Goal: Check status: Check status

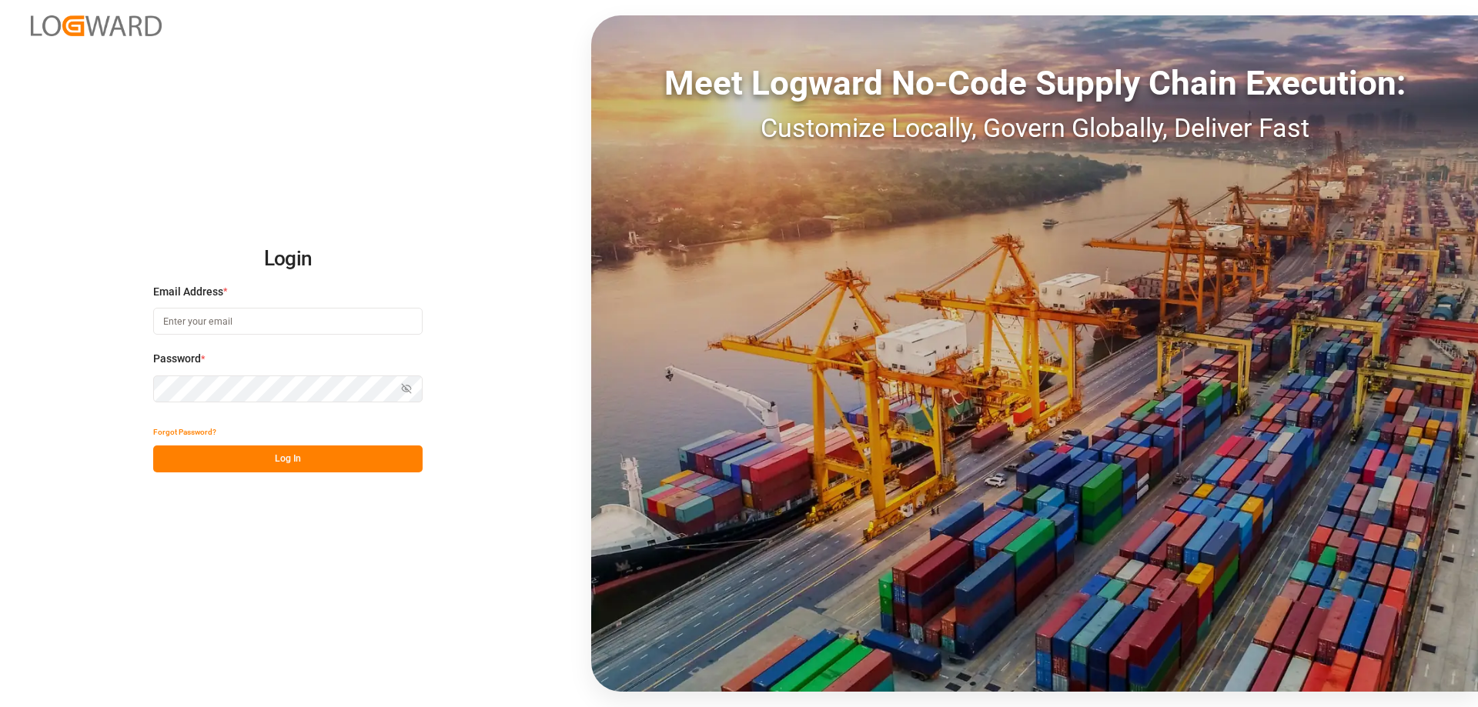
type input "mara-lynn.tan@leschaco.com"
click at [230, 450] on button "Log In" at bounding box center [287, 459] width 269 height 27
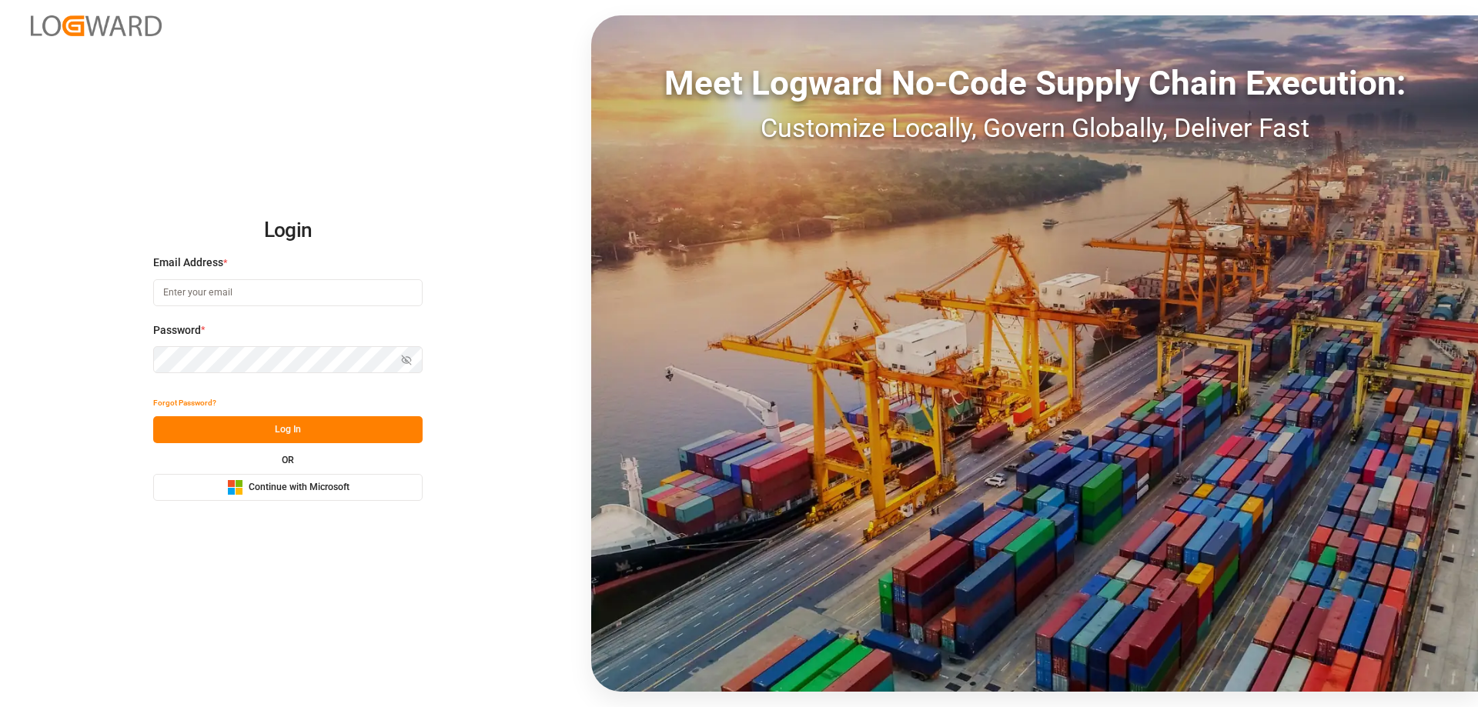
type input "mara-lynn.tan@leschaco.com"
click at [230, 433] on button "Log In" at bounding box center [287, 429] width 269 height 27
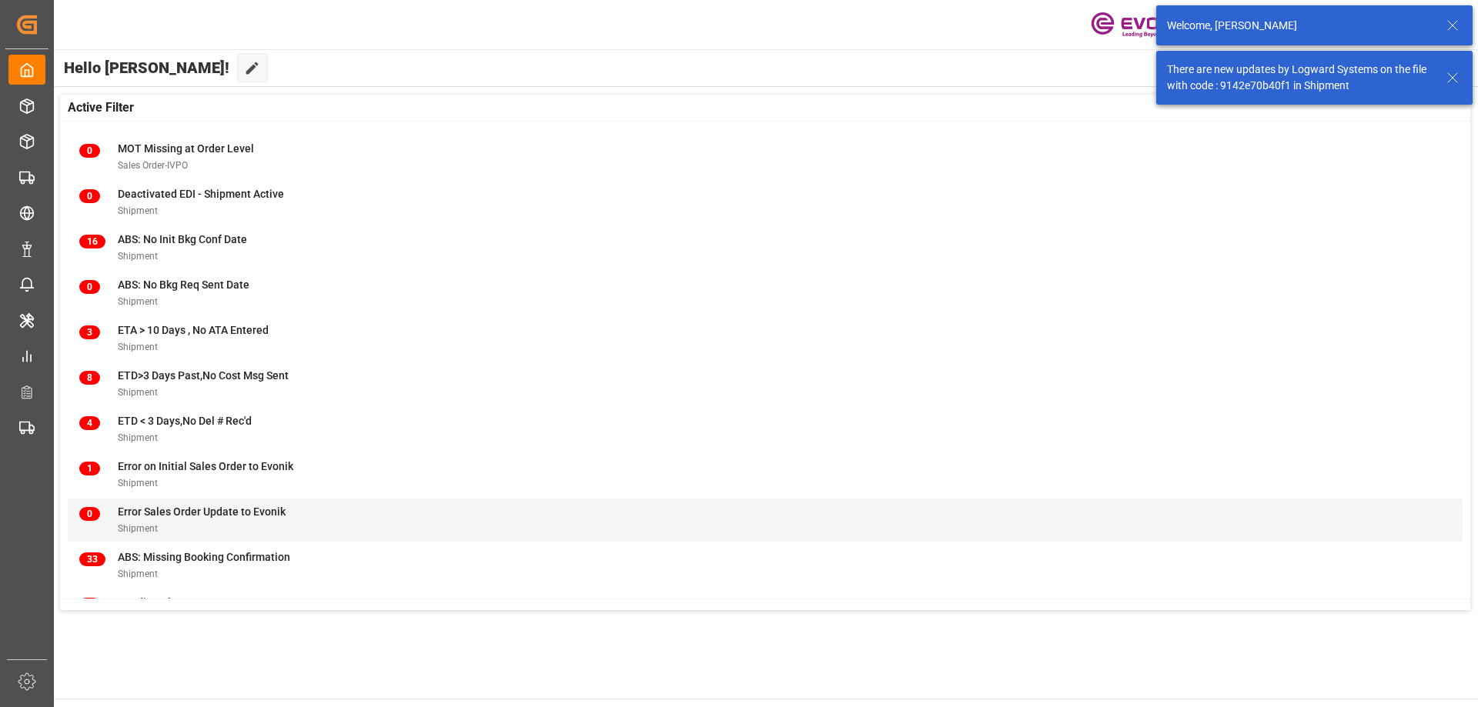
scroll to position [197, 0]
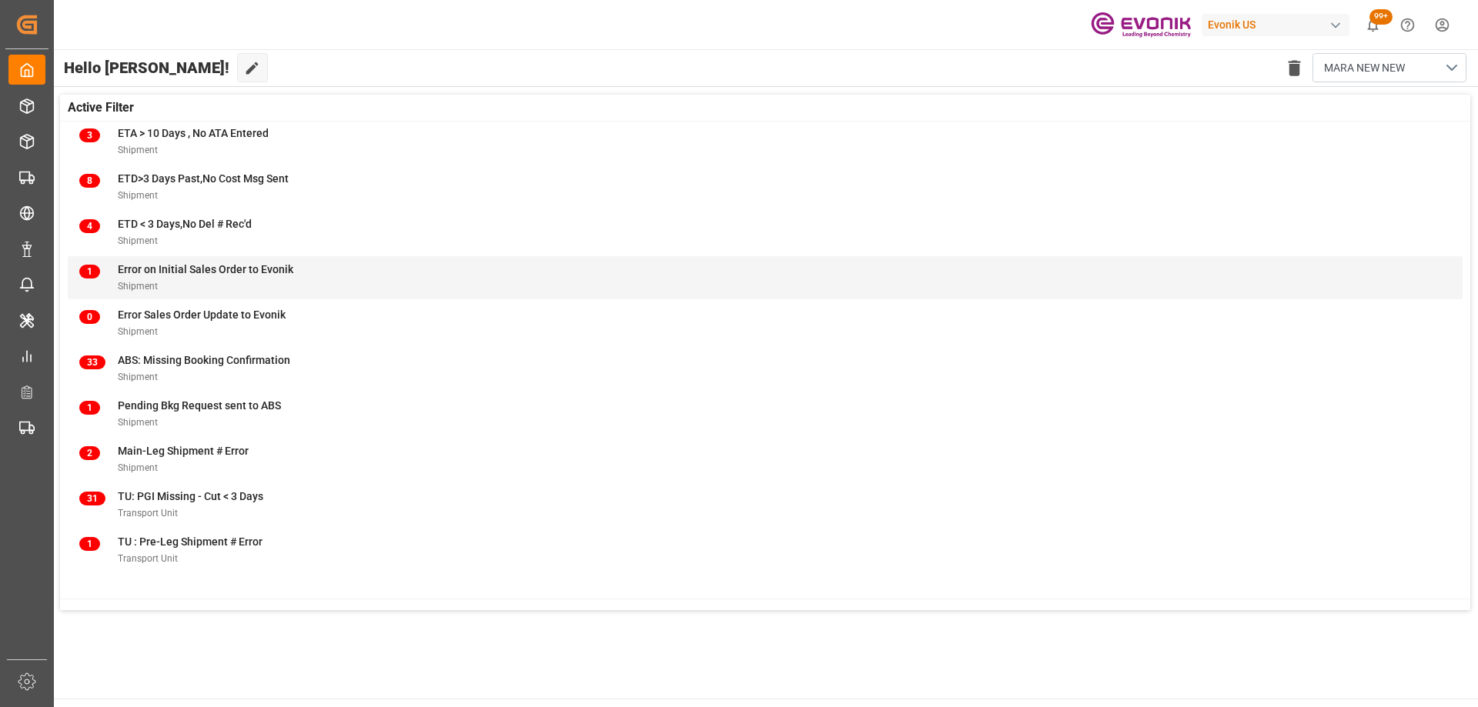
click at [363, 283] on div "1 Error on Initial Sales Order to Evonik Shipment" at bounding box center [765, 278] width 1372 height 32
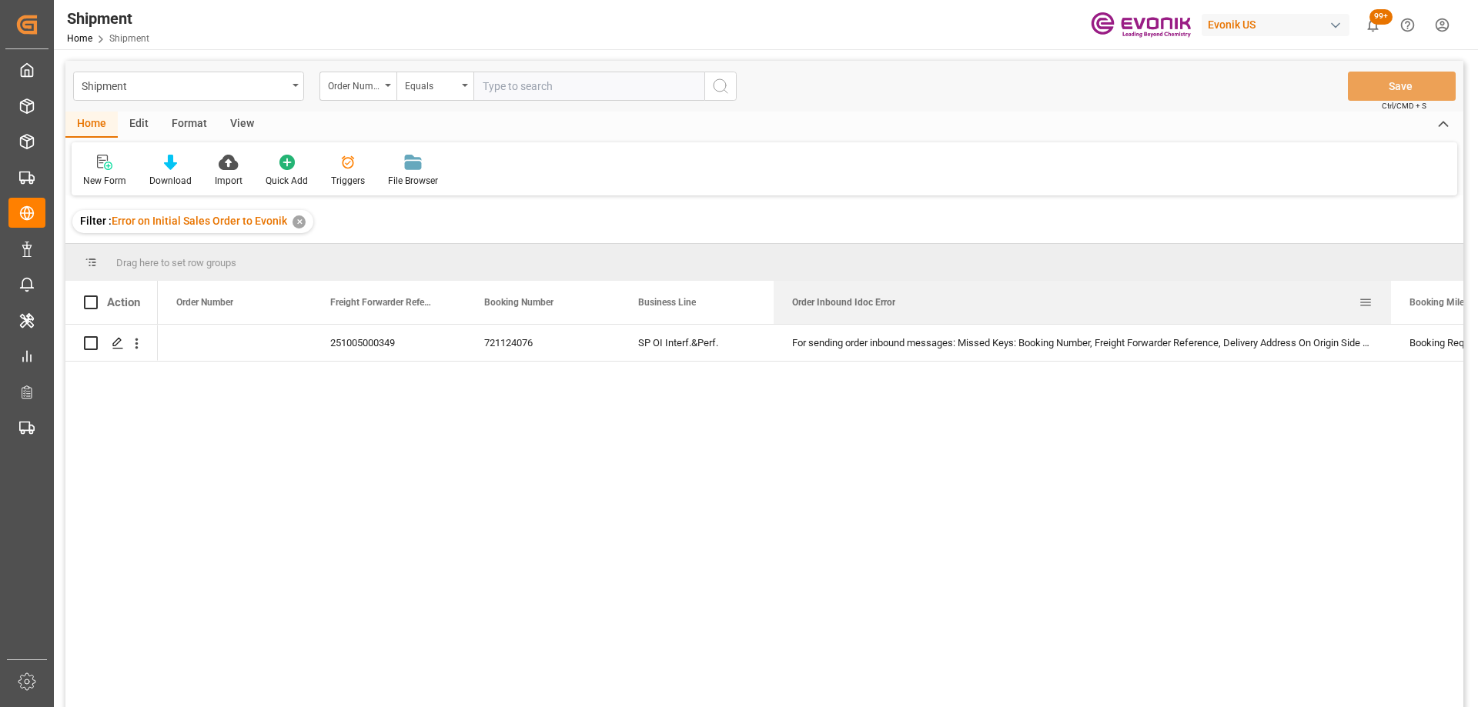
drag, startPoint x: 925, startPoint y: 296, endPoint x: 1389, endPoint y: 294, distance: 463.4
click at [1389, 294] on div at bounding box center [1391, 302] width 6 height 43
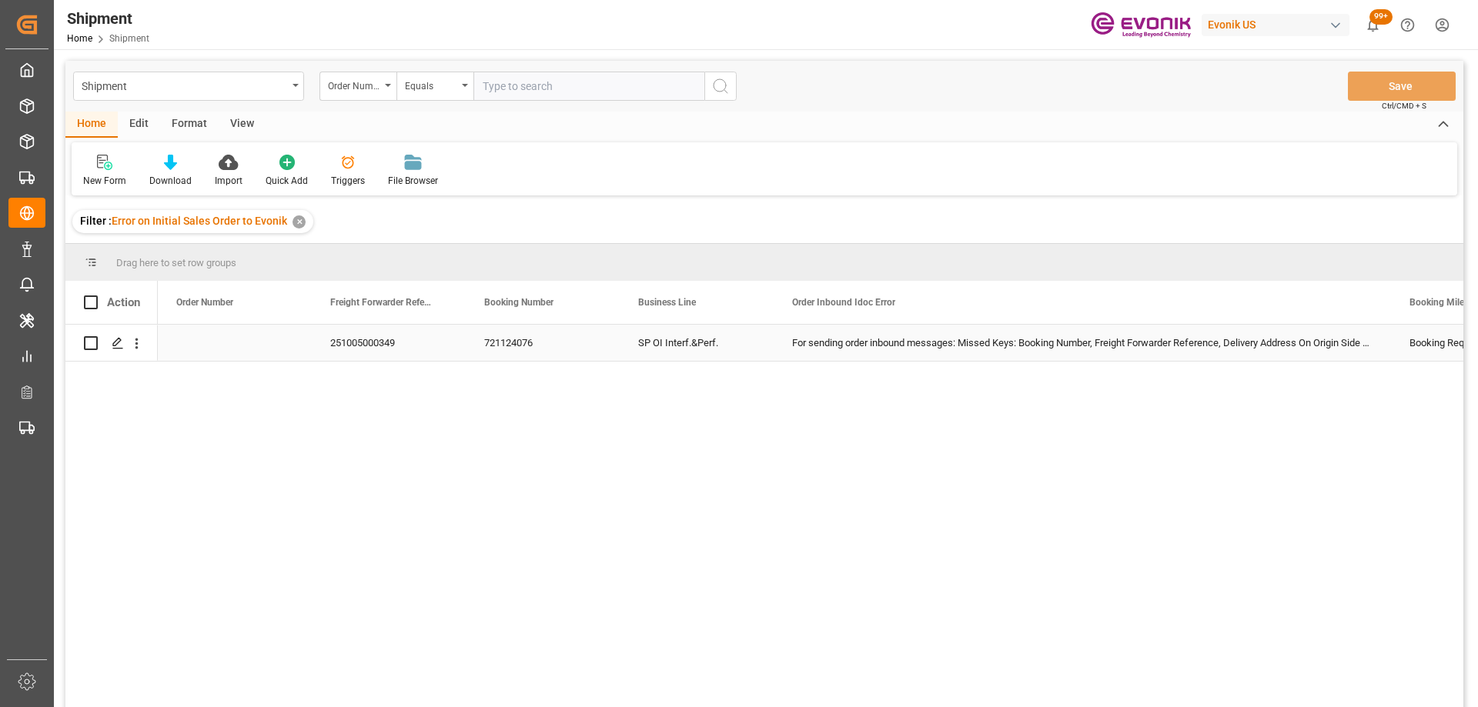
click at [363, 350] on div "251005000349" at bounding box center [389, 343] width 154 height 36
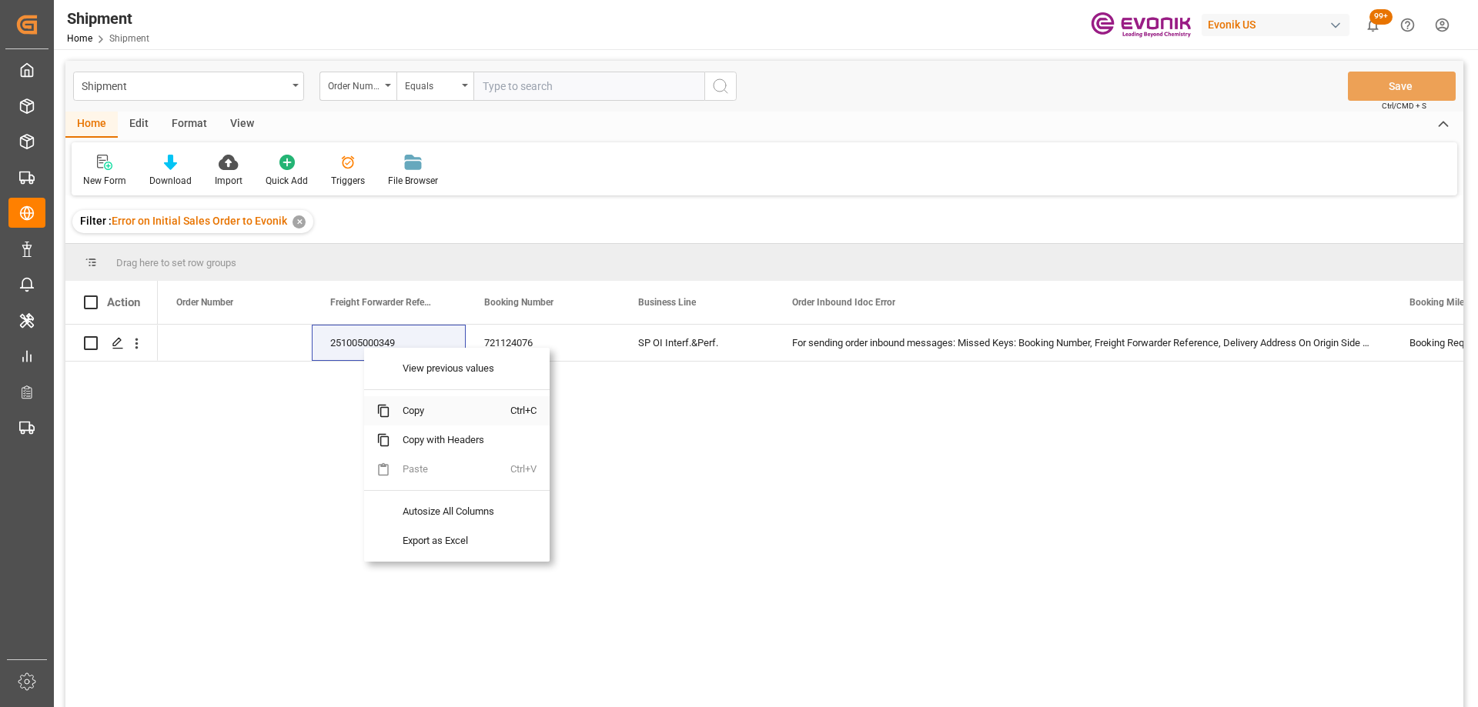
click at [393, 406] on span "Copy" at bounding box center [450, 410] width 120 height 29
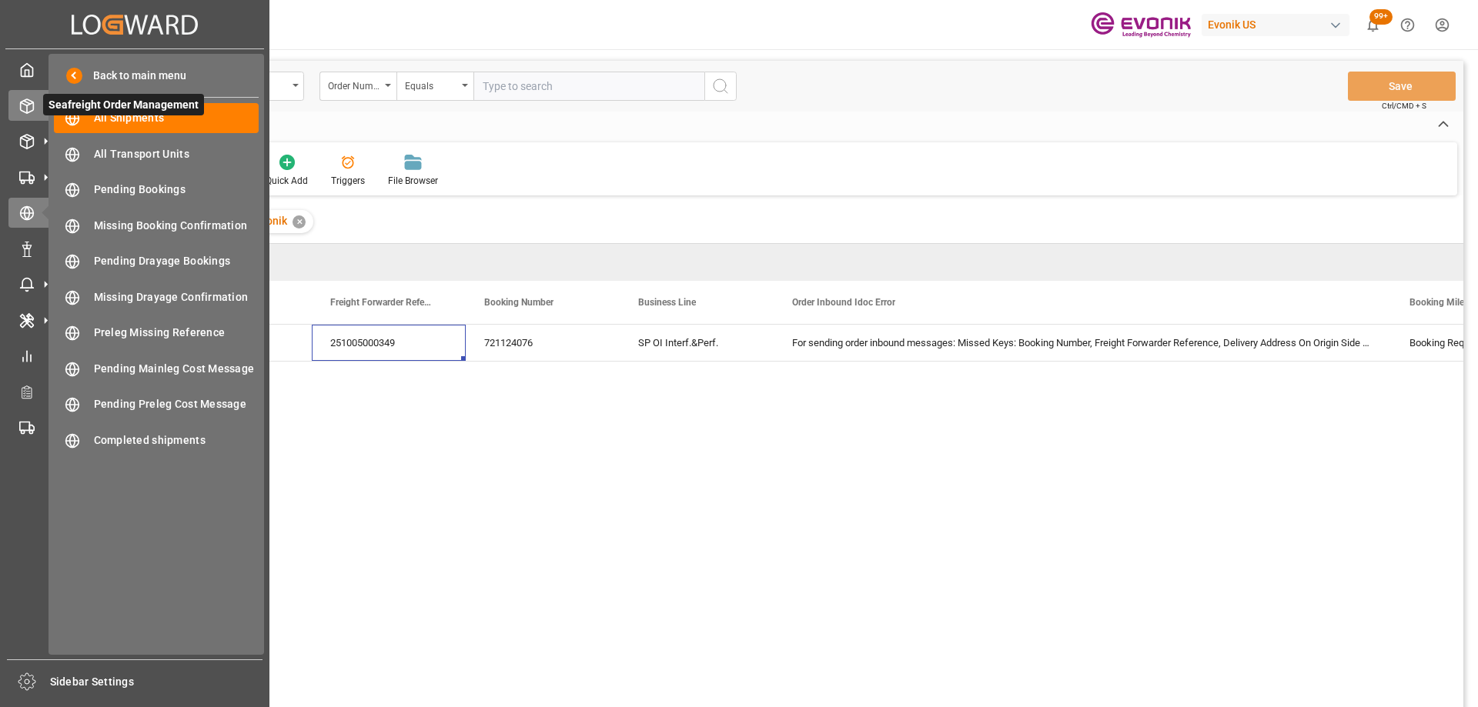
click at [29, 110] on icon at bounding box center [26, 106] width 15 height 15
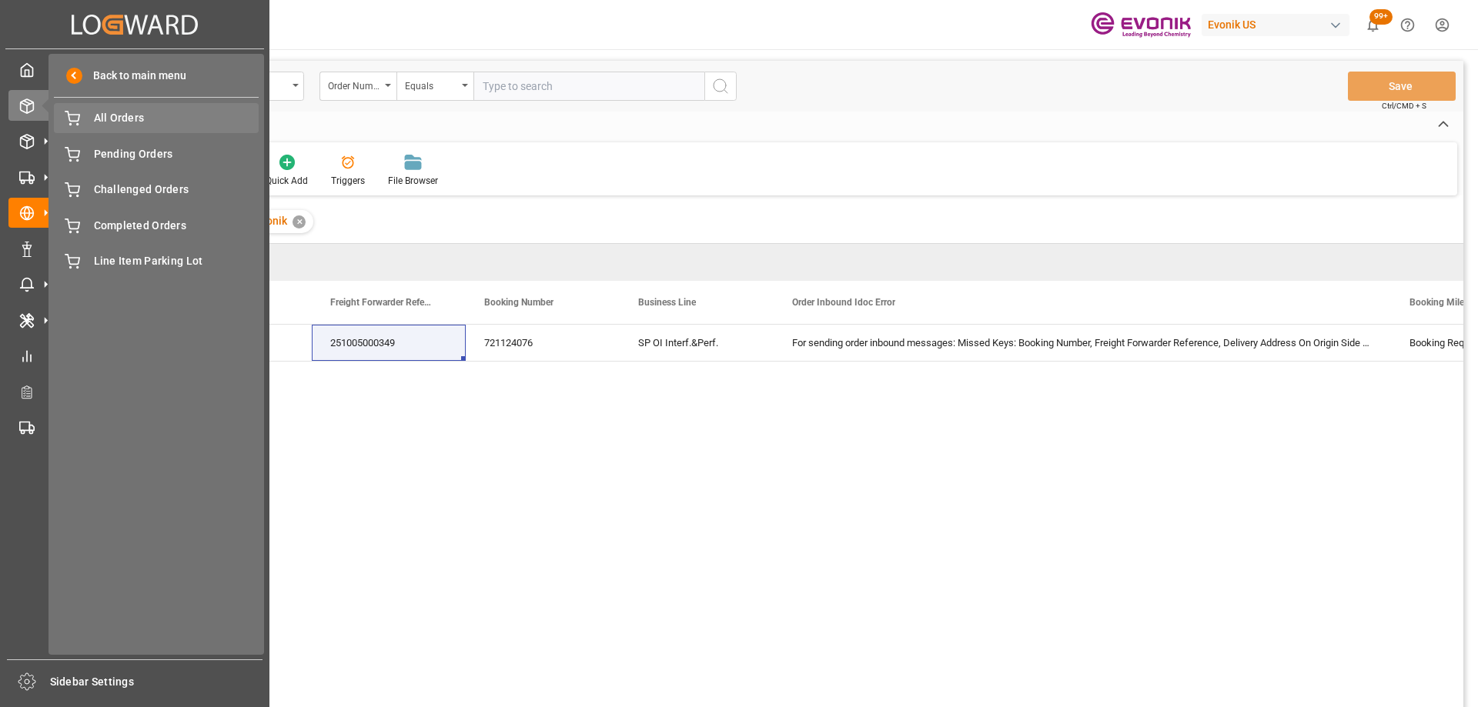
click at [152, 117] on span "All Orders" at bounding box center [176, 118] width 165 height 16
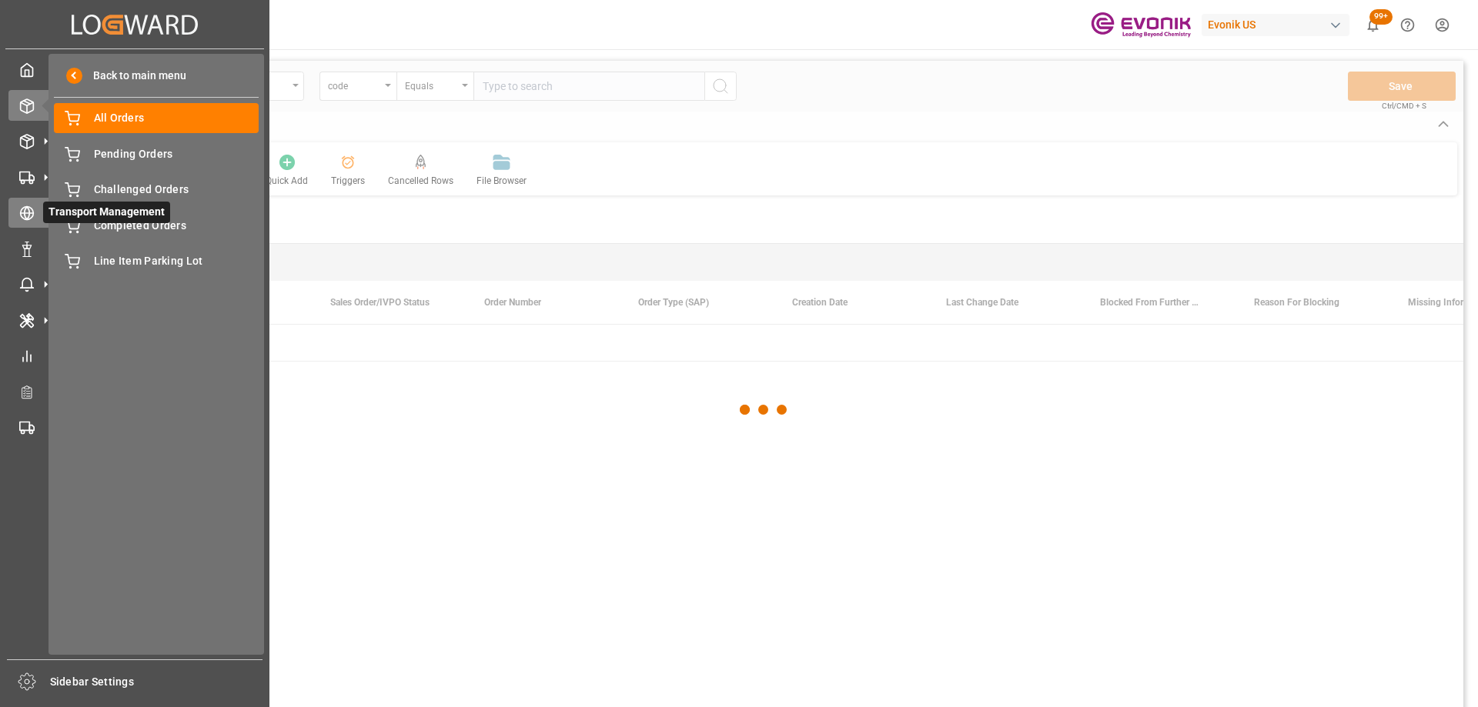
click at [35, 208] on div "Transport Management Transport Management" at bounding box center [134, 213] width 252 height 30
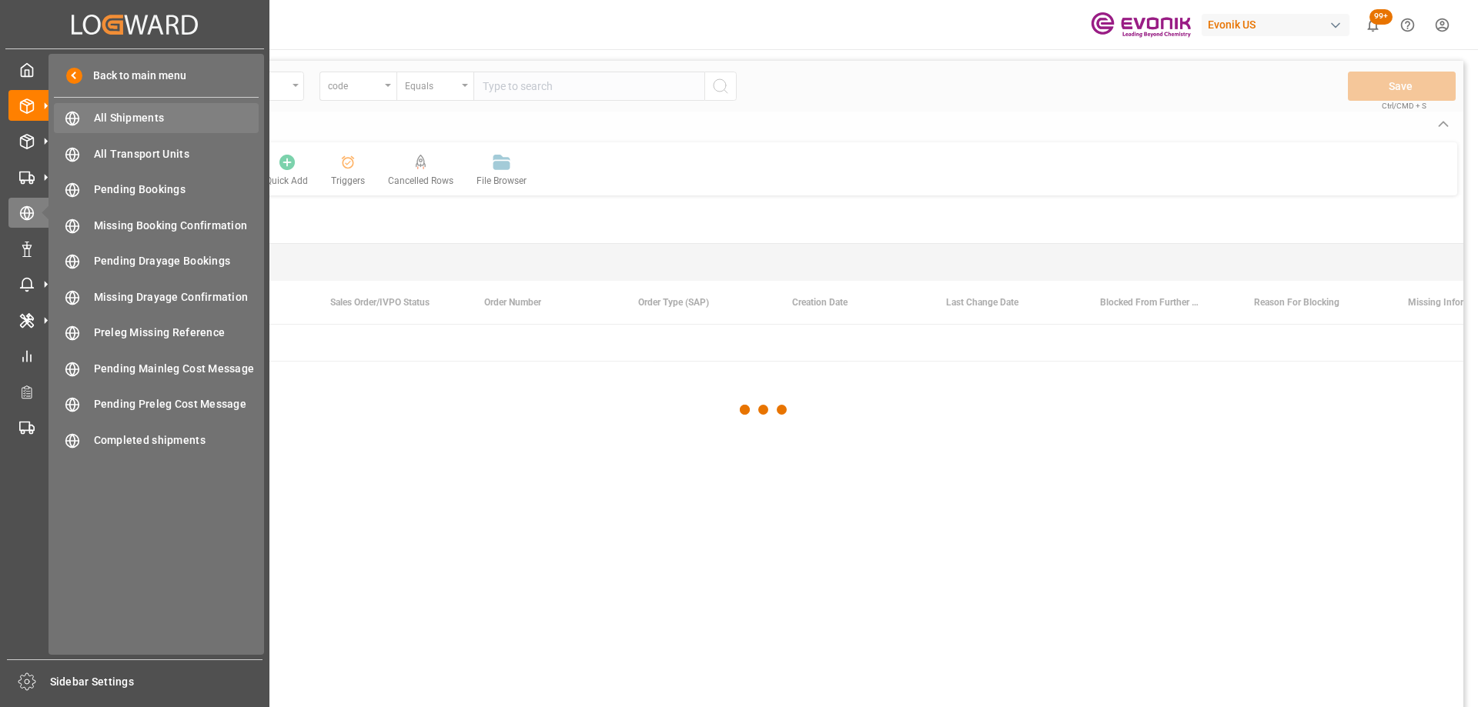
click at [132, 125] on span "All Shipments" at bounding box center [176, 118] width 165 height 16
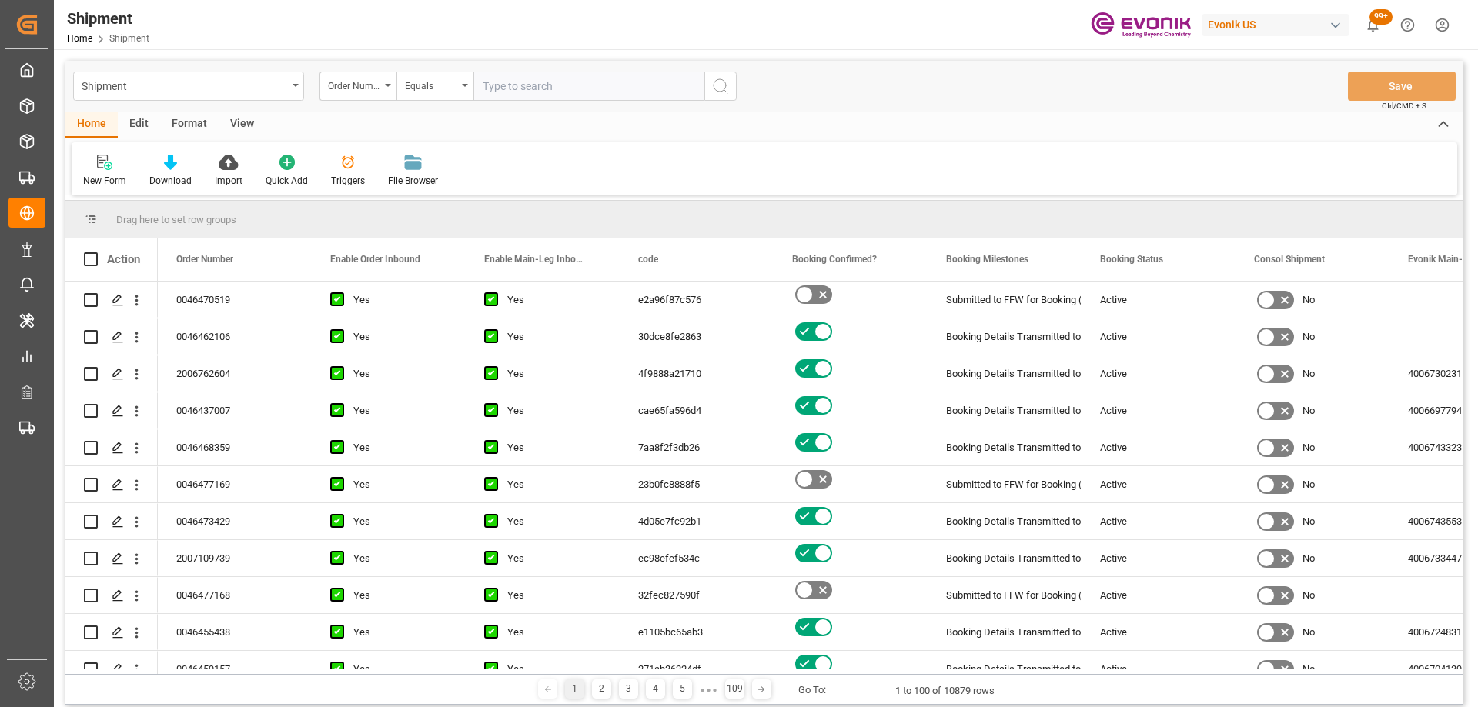
click at [544, 92] on input "text" at bounding box center [588, 86] width 231 height 29
paste input "2006963213"
type input "2006963213"
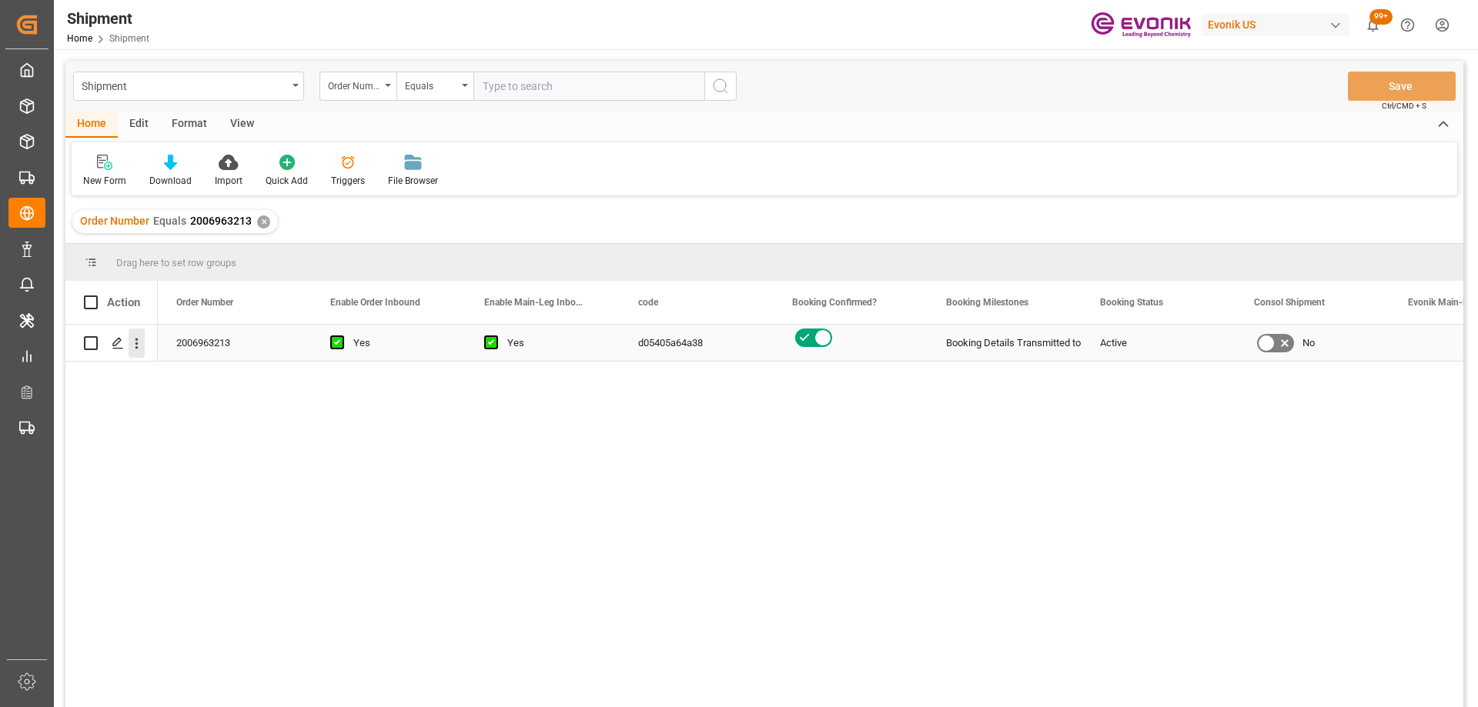
click at [135, 349] on icon "open menu" at bounding box center [137, 344] width 16 height 16
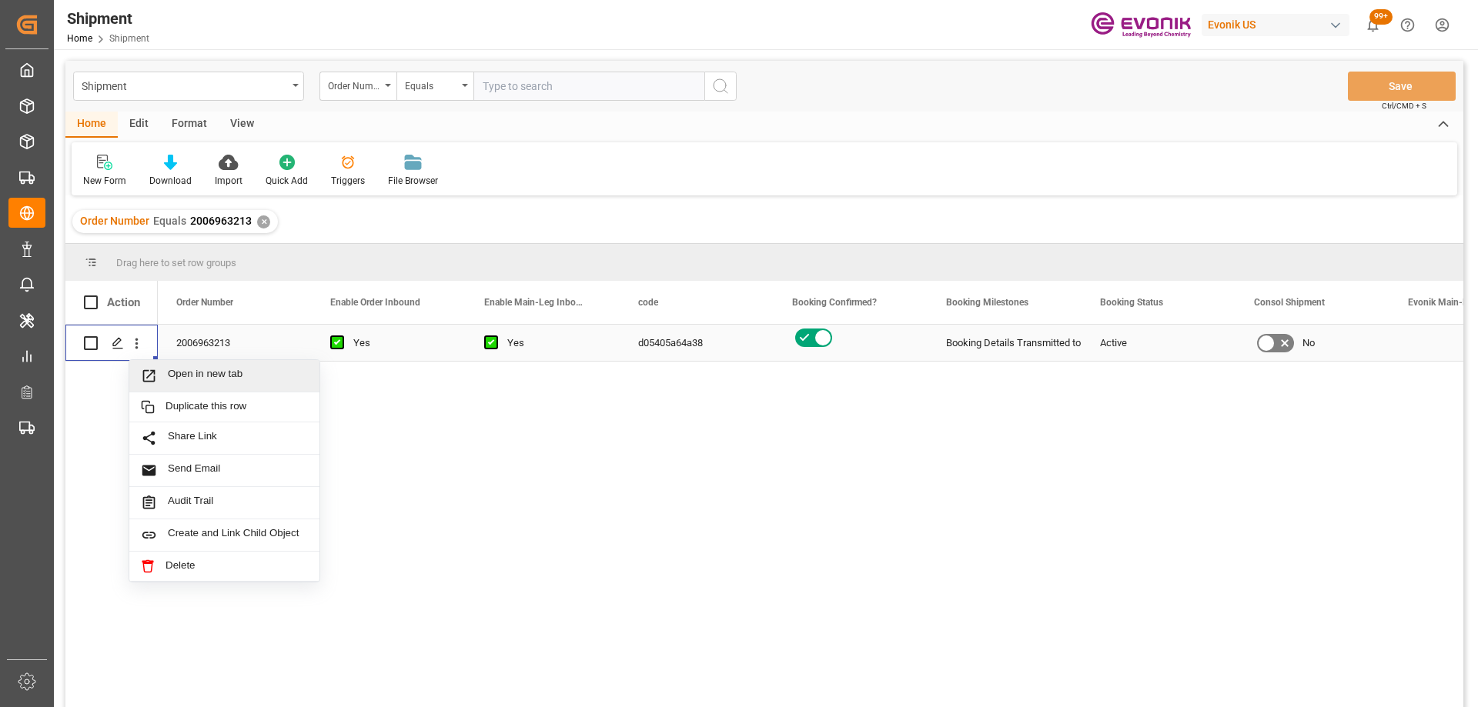
click at [159, 379] on span "Press SPACE to select this row." at bounding box center [154, 376] width 27 height 16
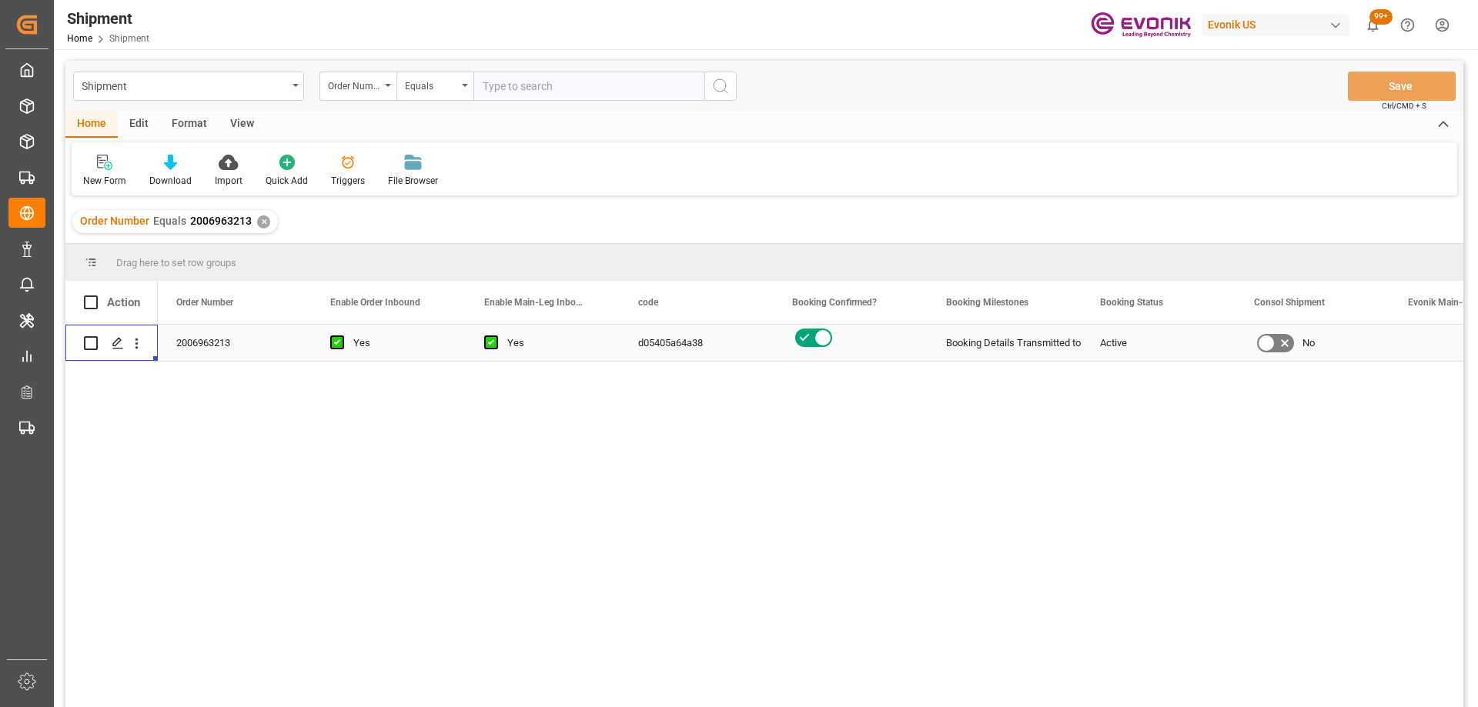
click at [499, 82] on input "text" at bounding box center [588, 86] width 231 height 29
type input "2007032923"
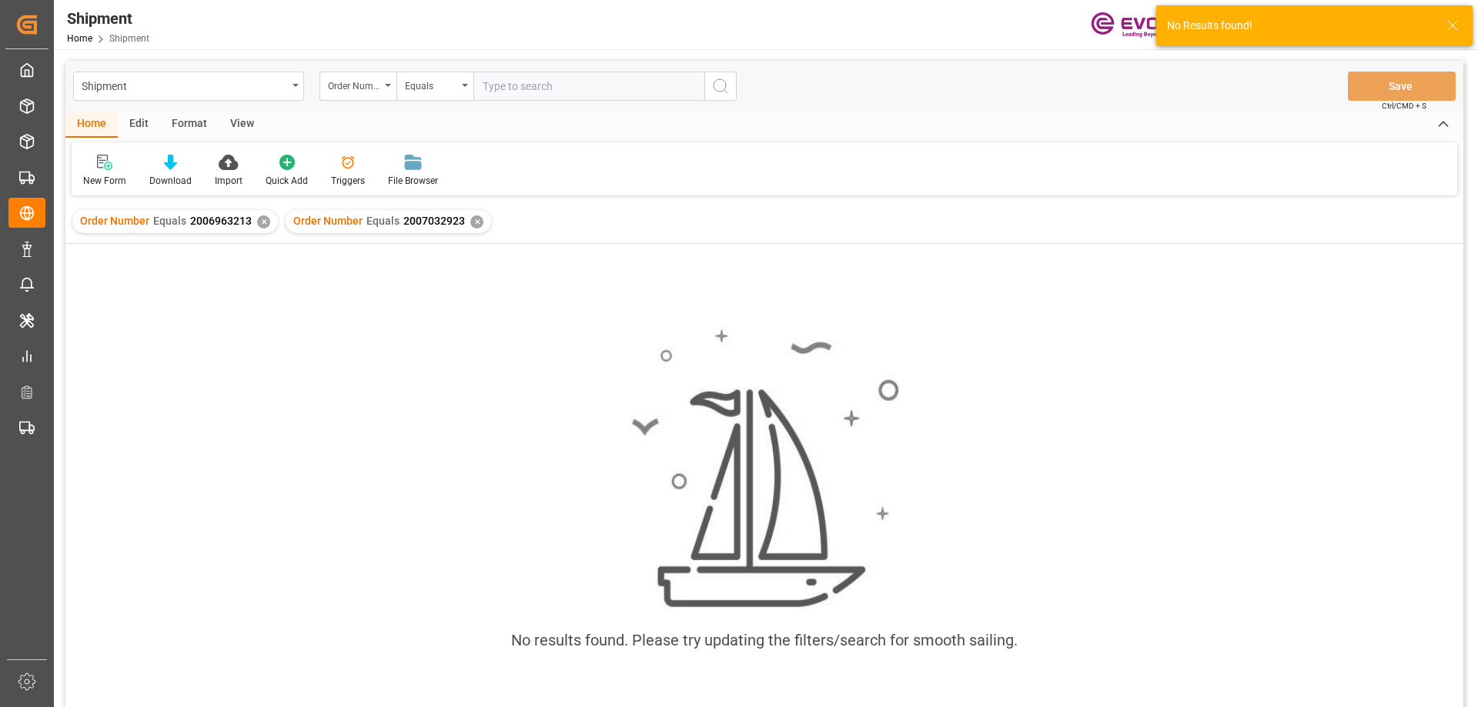
click at [268, 222] on div "Order Number Equals 2006963213 ✕" at bounding box center [175, 221] width 206 height 23
click at [265, 222] on div "✕" at bounding box center [263, 222] width 13 height 13
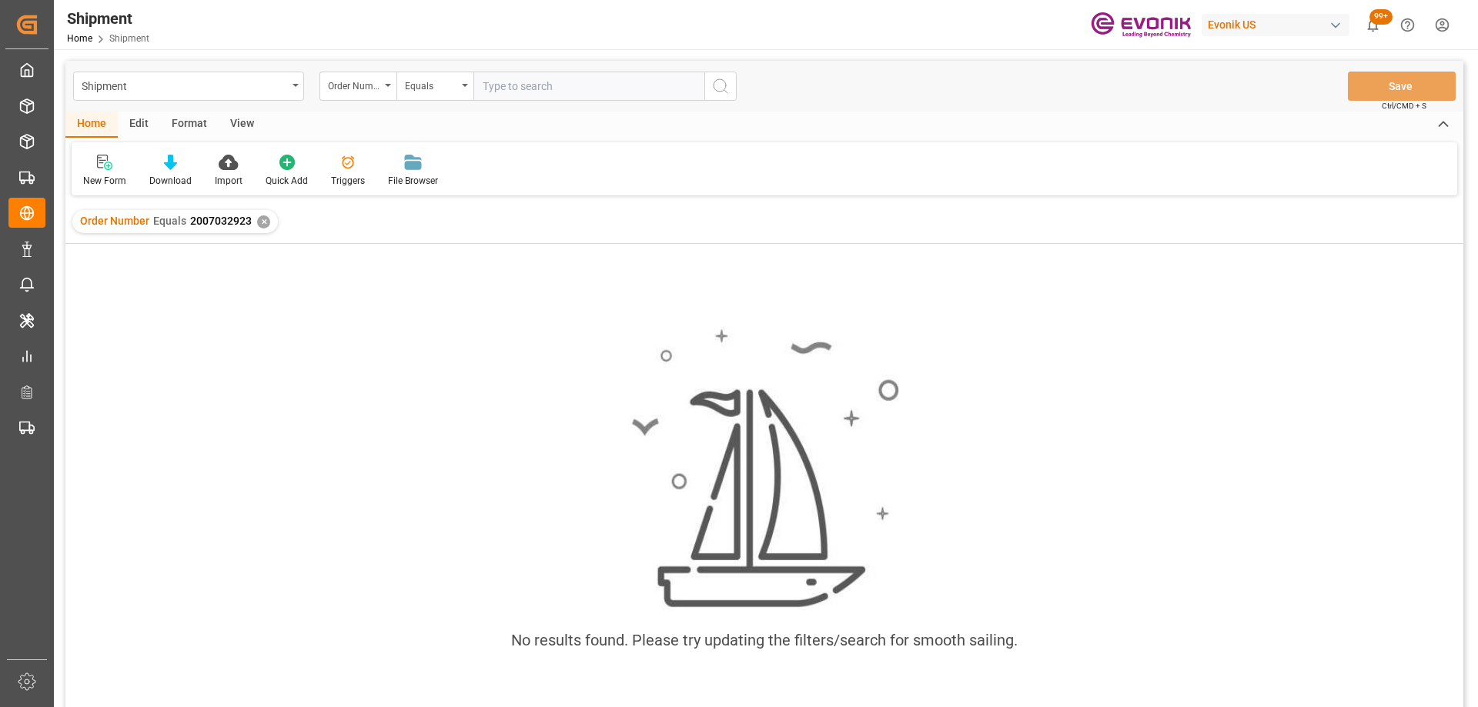
click at [534, 83] on input "text" at bounding box center [588, 86] width 231 height 29
type input "2007032929"
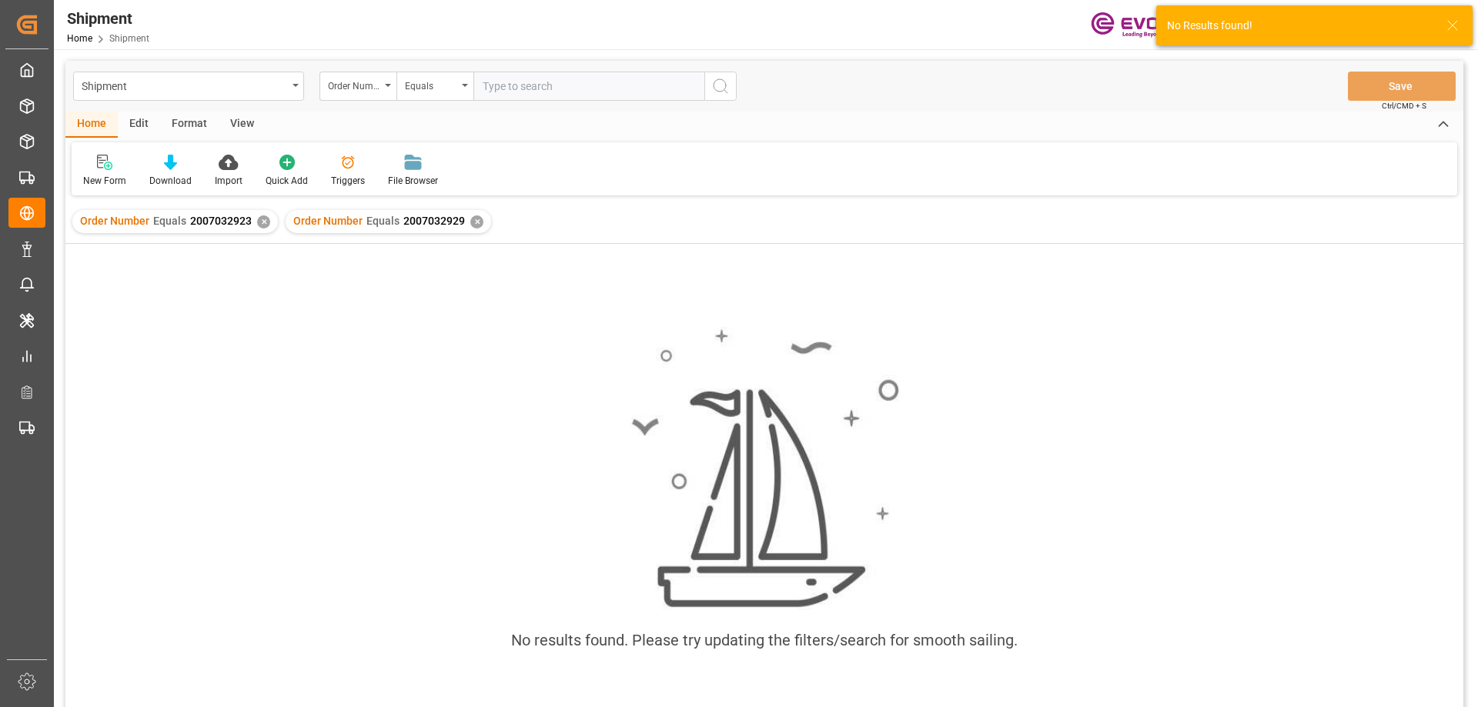
click at [262, 219] on div "✕" at bounding box center [263, 222] width 13 height 13
click at [498, 85] on input "text" at bounding box center [588, 86] width 231 height 29
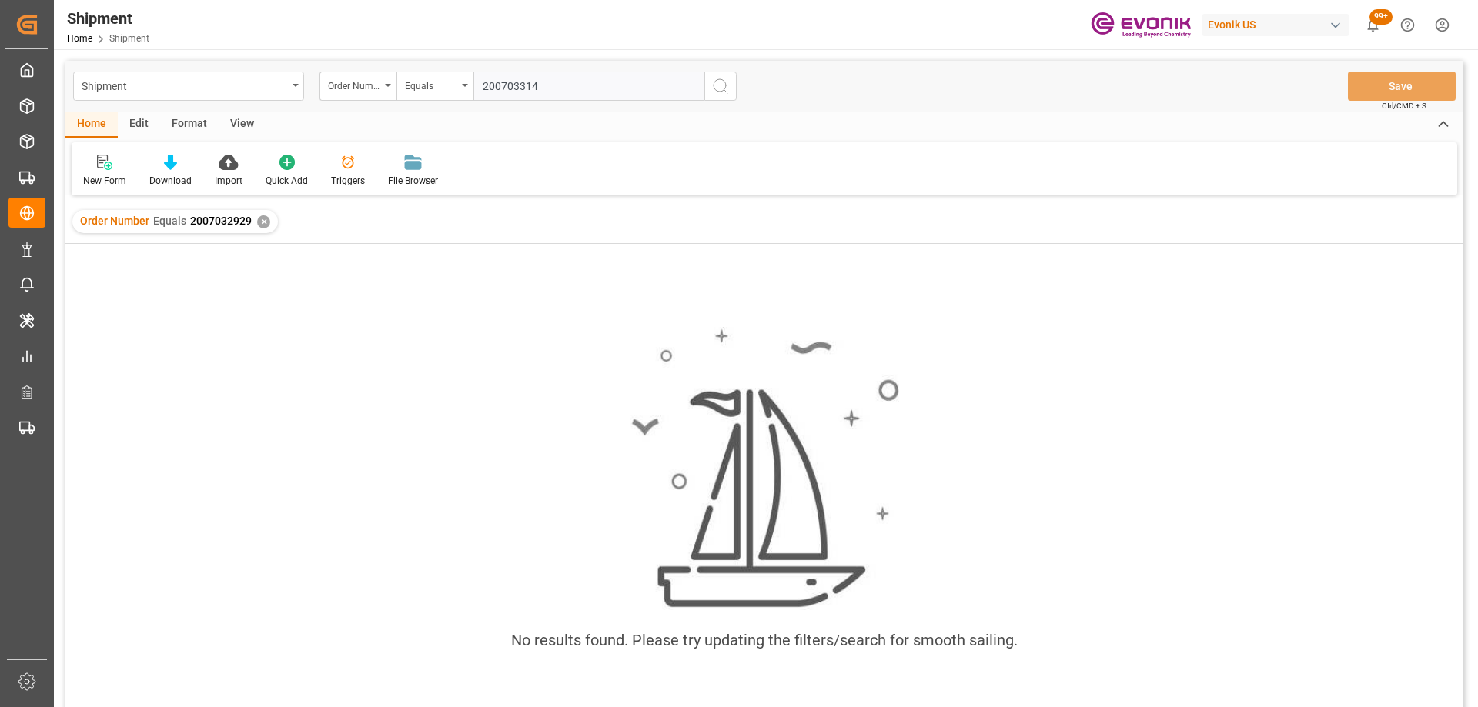
type input "2007033144"
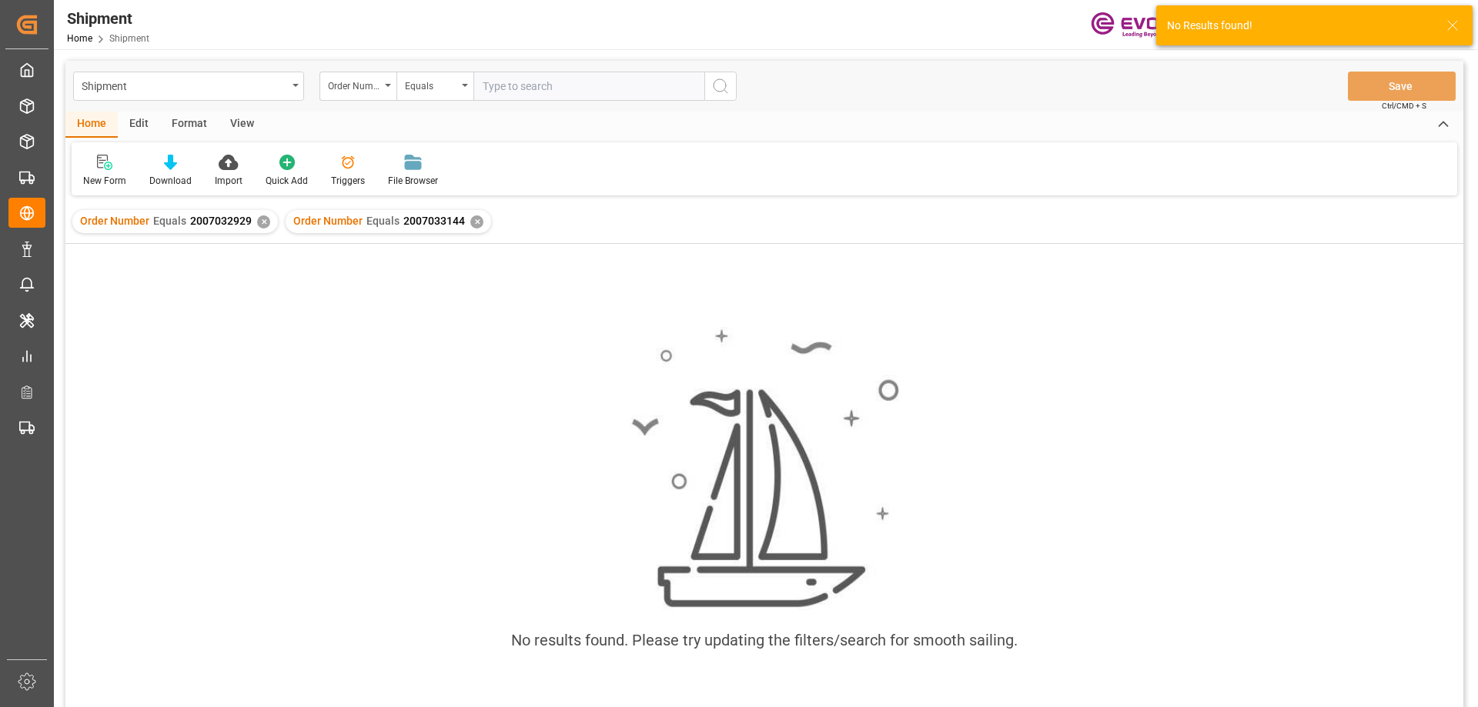
click at [266, 216] on div "Order Number Equals 2007032929 ✕" at bounding box center [175, 221] width 206 height 23
click at [266, 221] on div "✕" at bounding box center [263, 222] width 13 height 13
click at [527, 86] on input "text" at bounding box center [588, 86] width 231 height 29
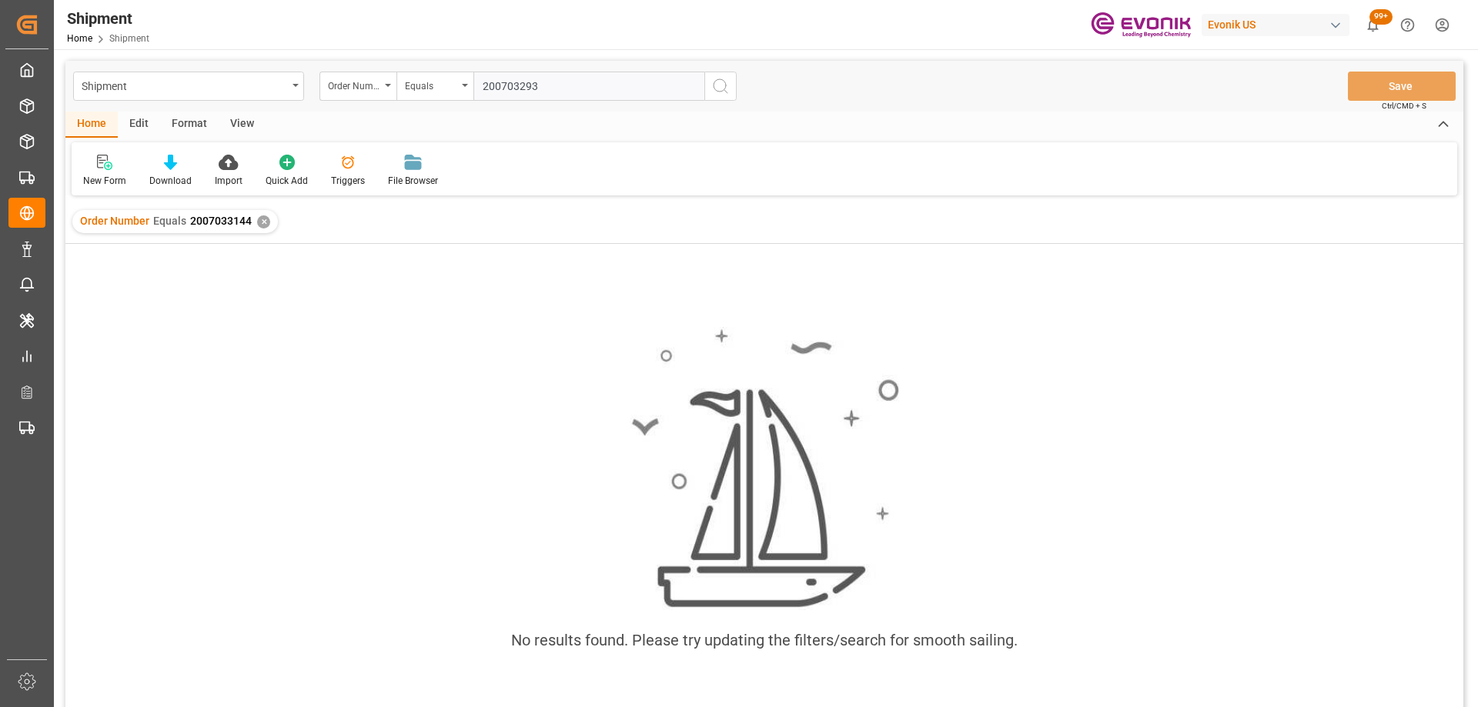
type input "2007032937"
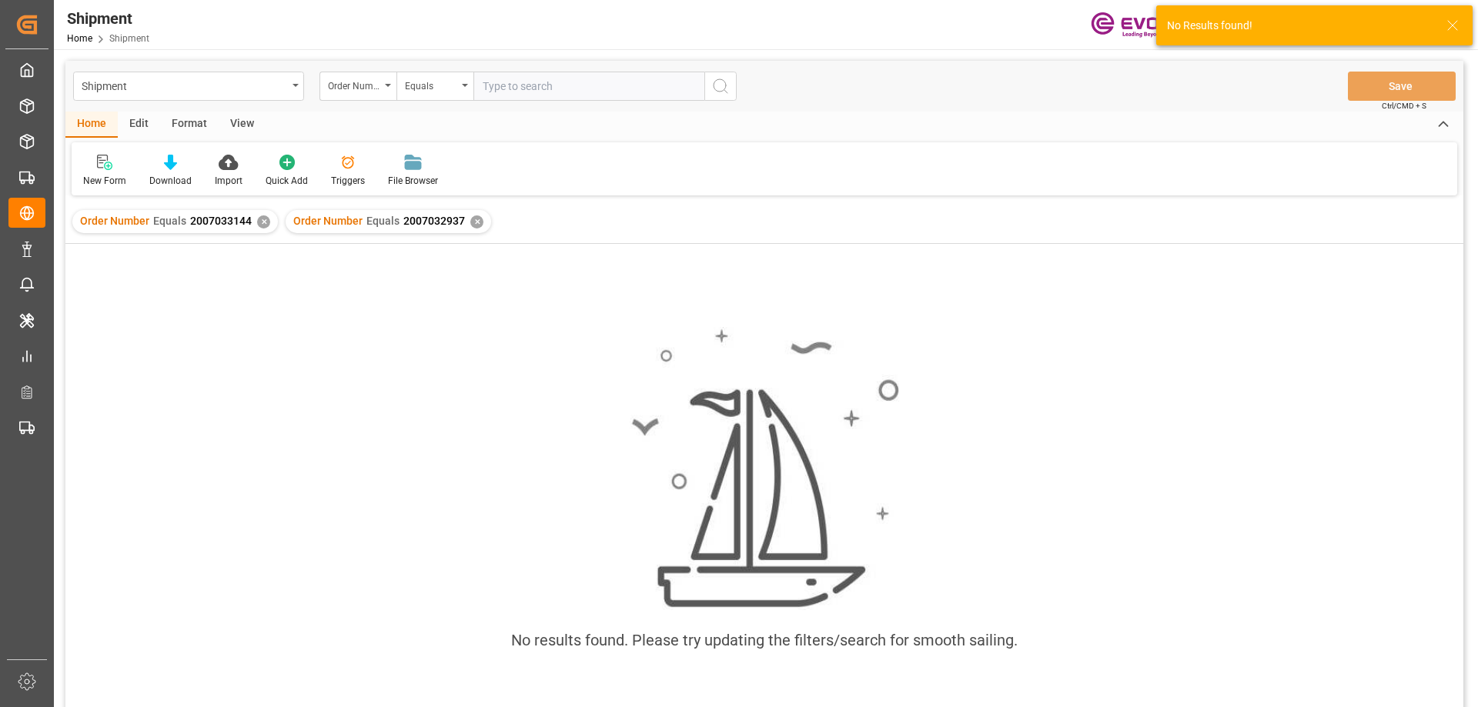
click at [266, 229] on div "Order Number Equals 2007033144 ✕" at bounding box center [175, 221] width 206 height 23
click at [266, 223] on div "✕" at bounding box center [263, 222] width 13 height 13
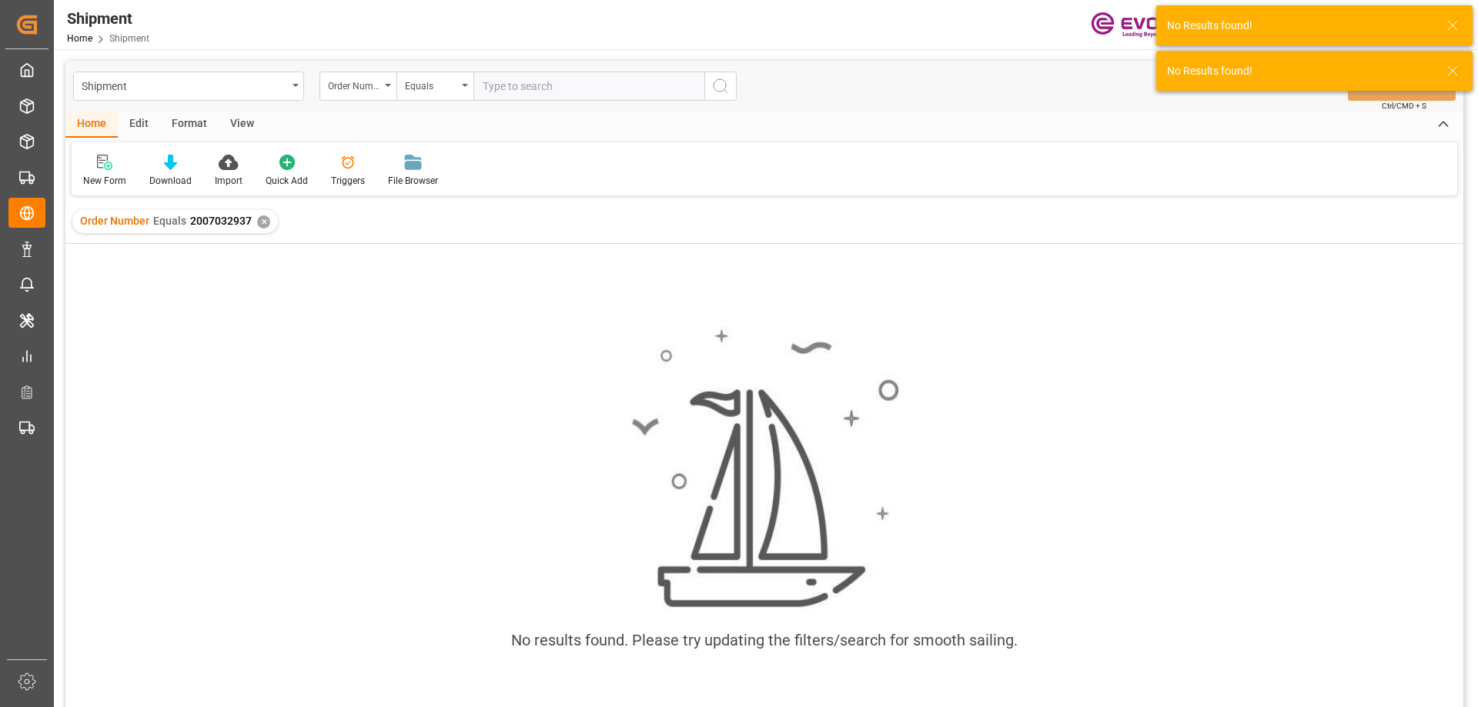
click at [518, 77] on input "text" at bounding box center [588, 86] width 231 height 29
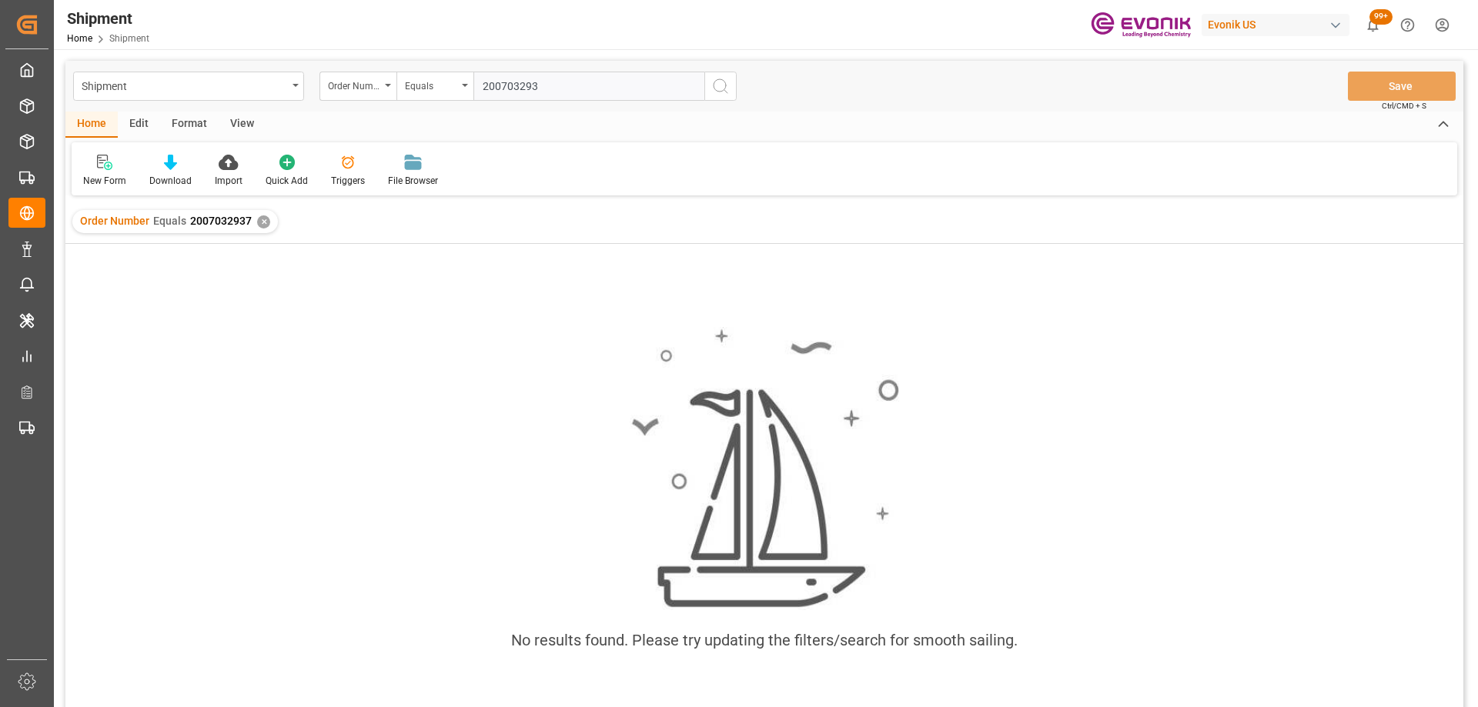
type input "2007032938"
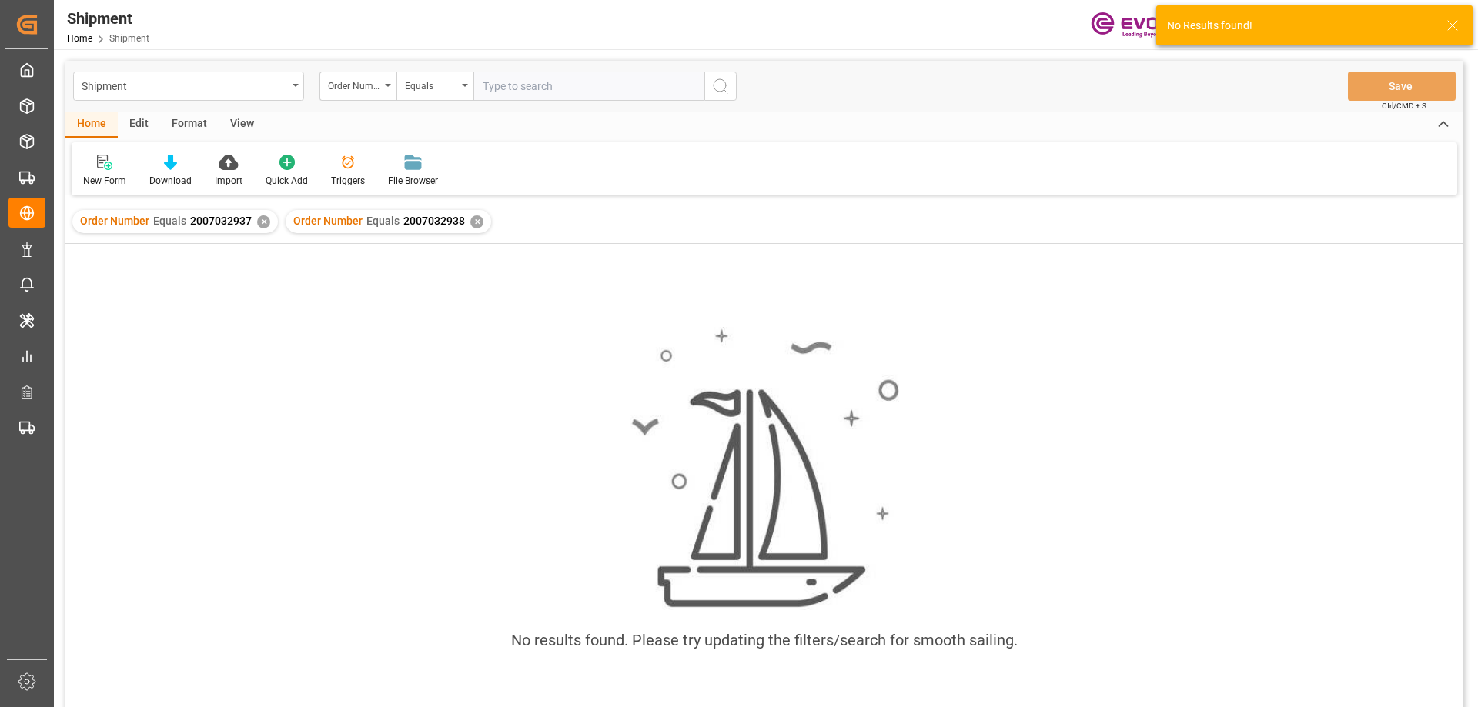
click at [262, 216] on div "✕" at bounding box center [263, 222] width 13 height 13
click at [511, 90] on input "text" at bounding box center [588, 86] width 231 height 29
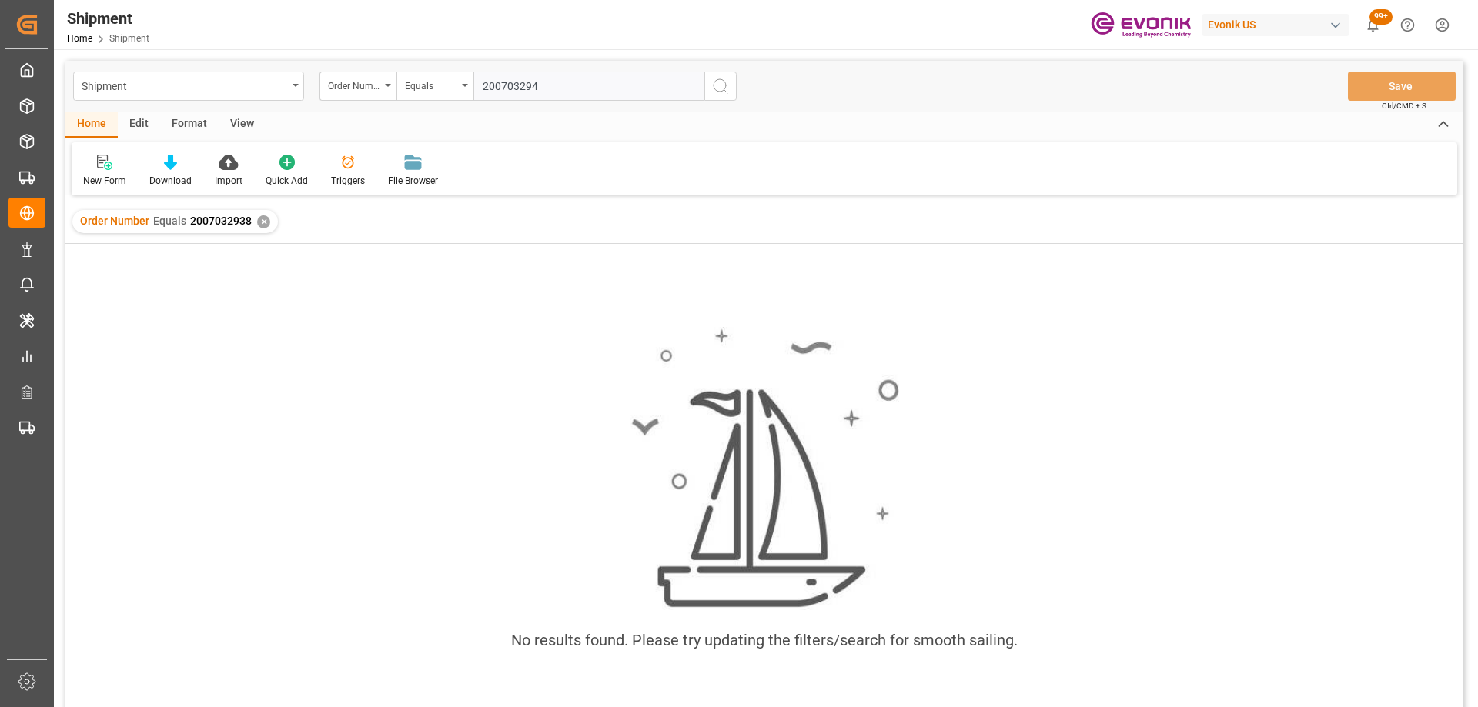
type input "2007032940"
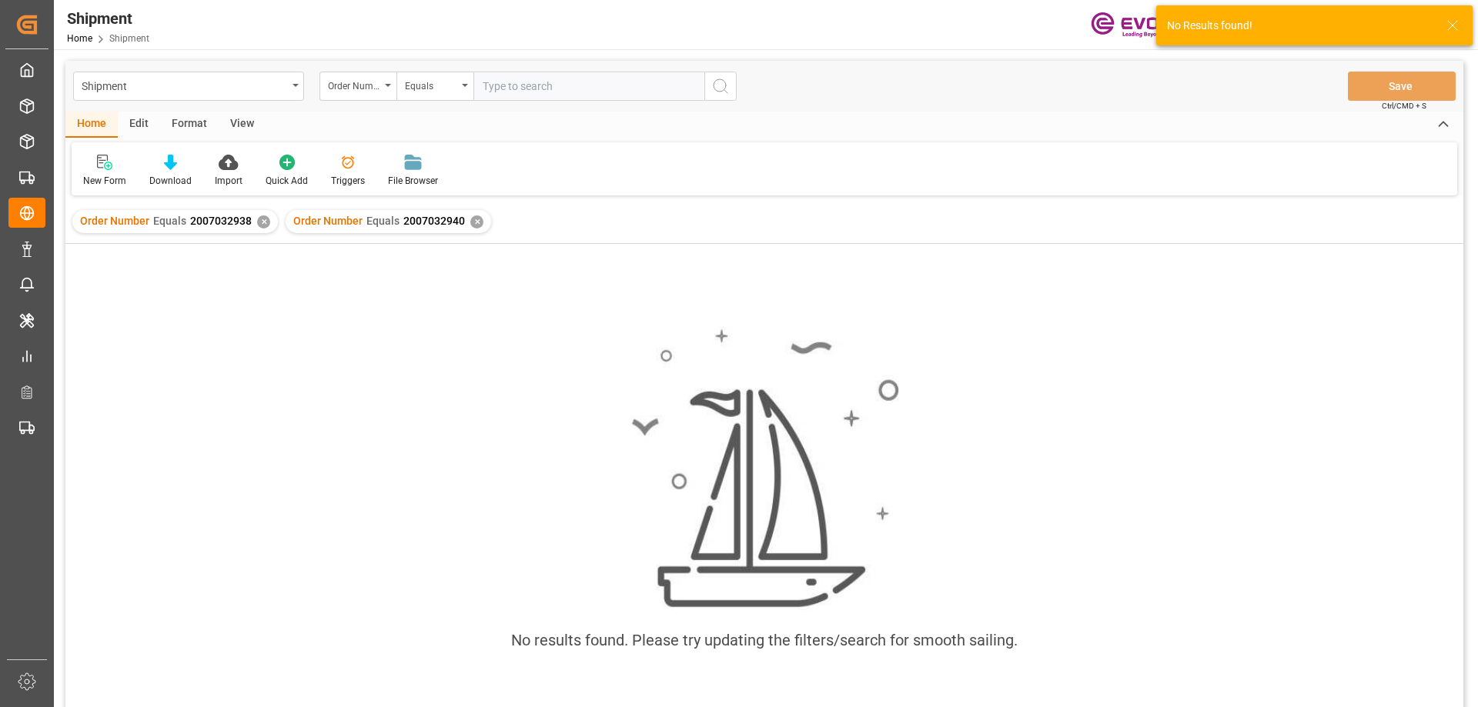
click at [259, 222] on div "✕" at bounding box center [263, 222] width 13 height 13
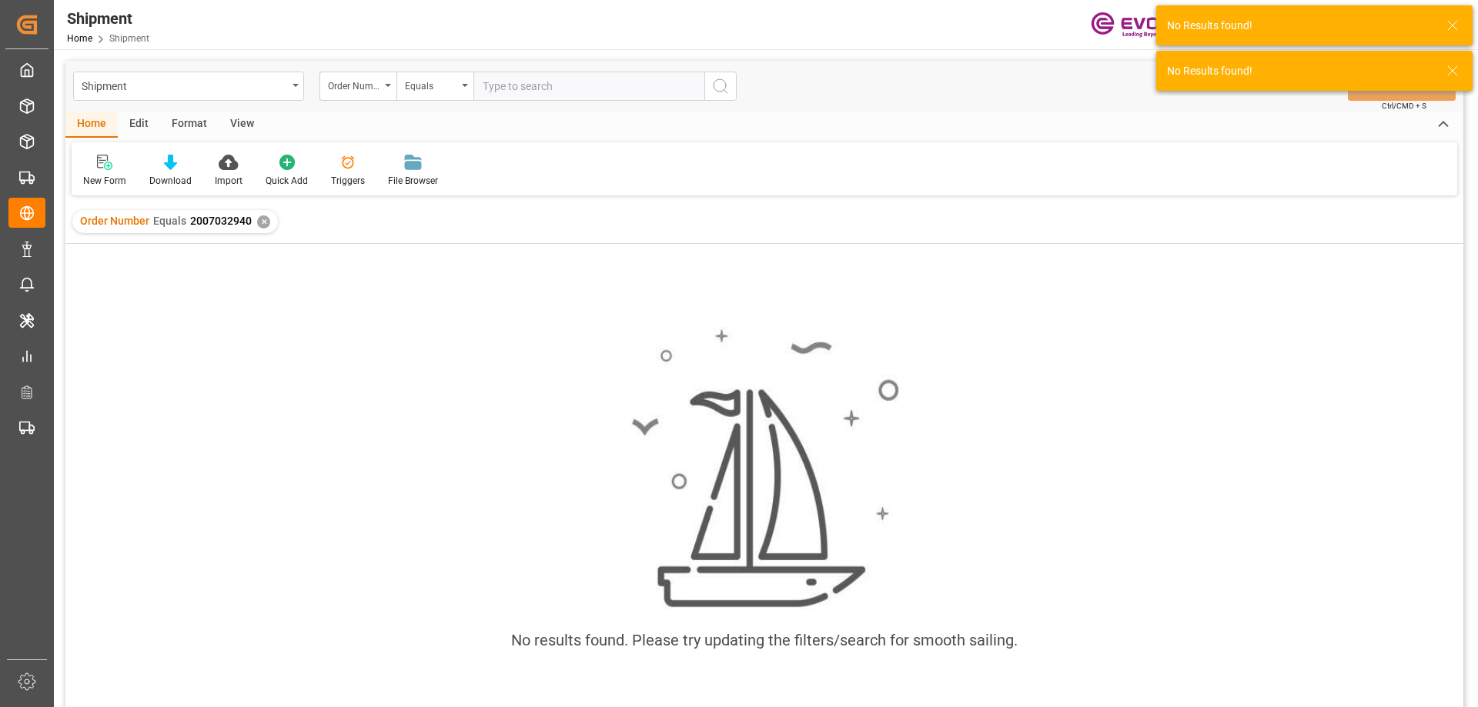
click at [521, 81] on input "text" at bounding box center [588, 86] width 231 height 29
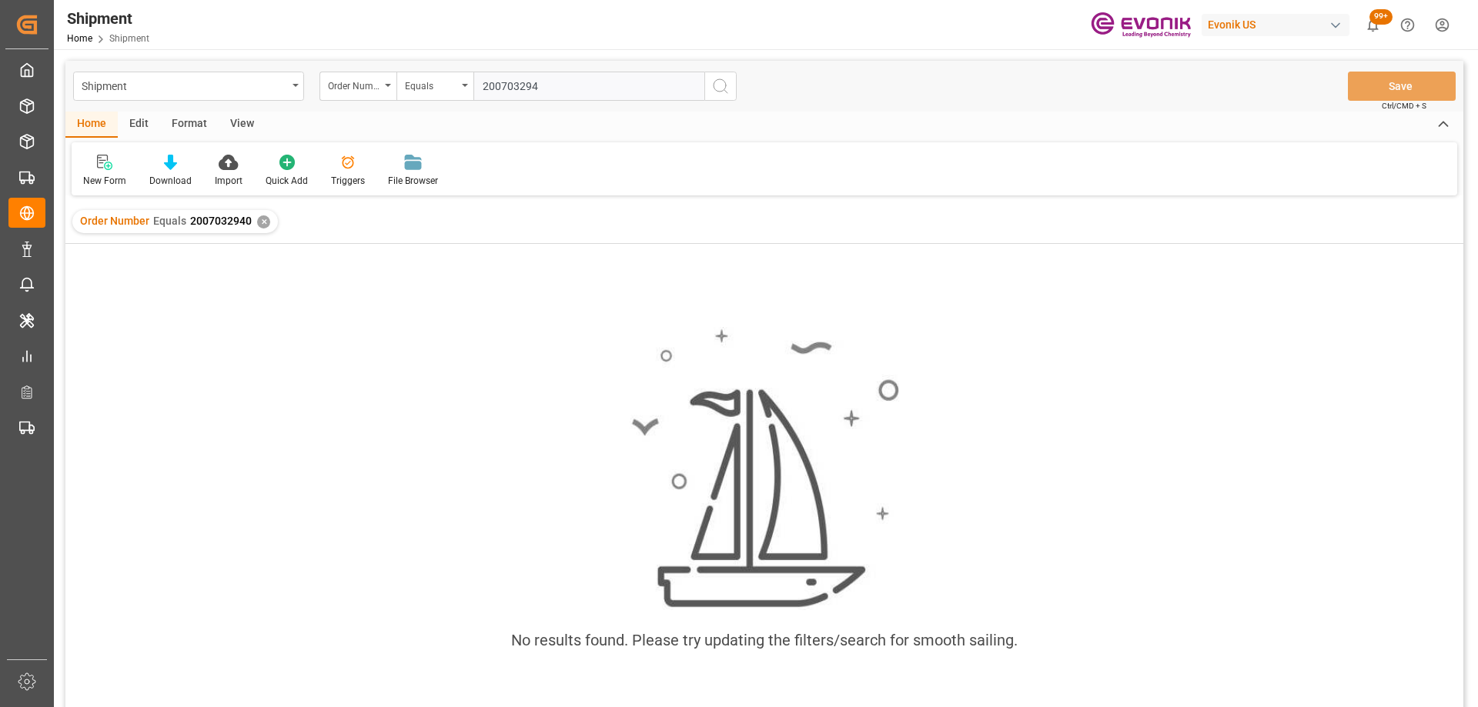
type input "2007032944"
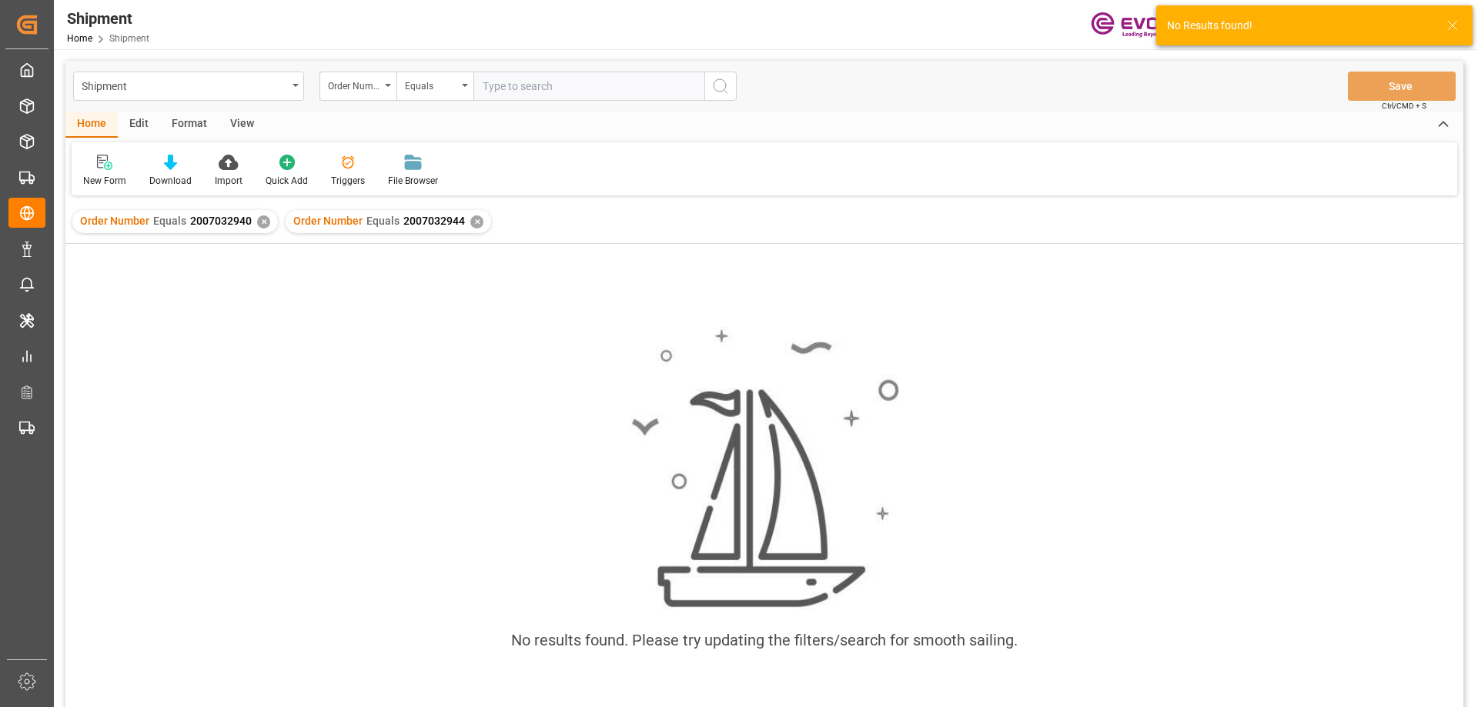
click at [262, 226] on div "✕" at bounding box center [263, 222] width 13 height 13
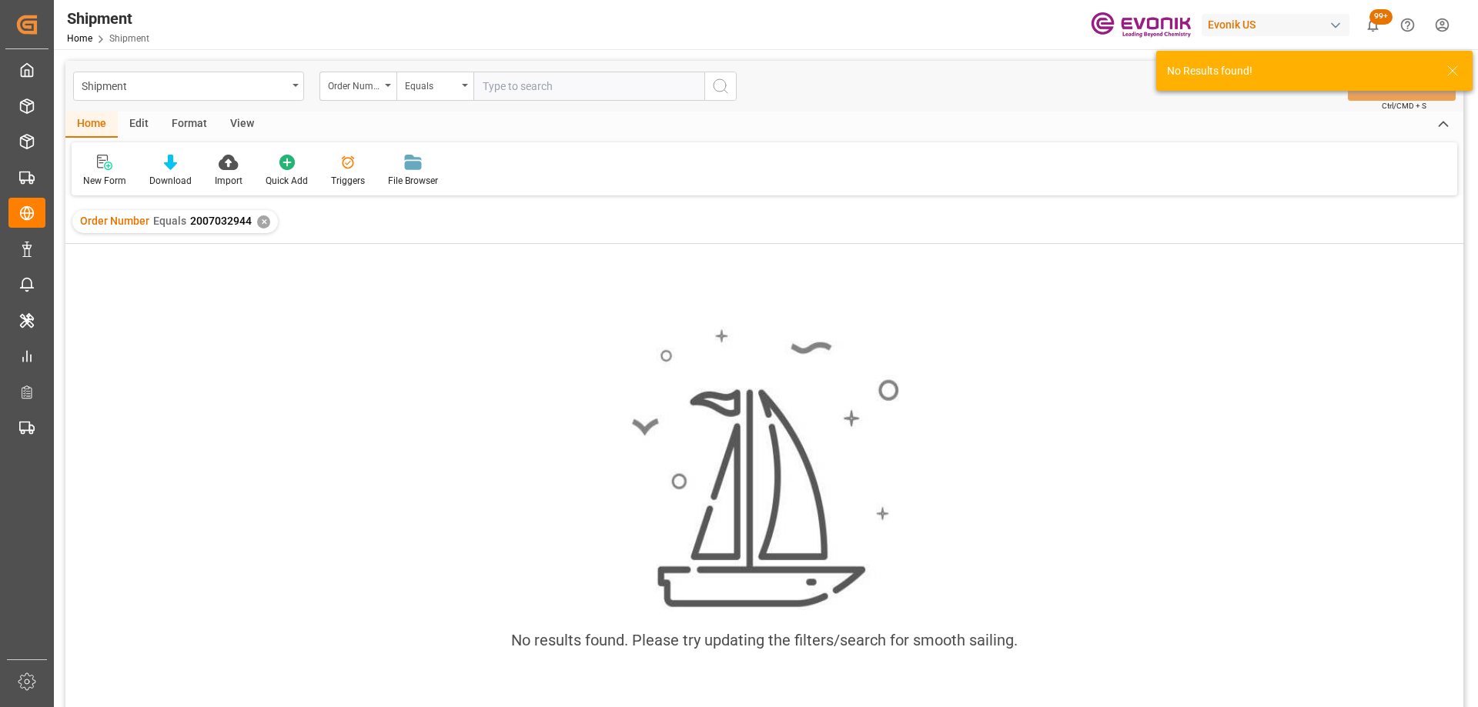
click at [506, 89] on input "text" at bounding box center [588, 86] width 231 height 29
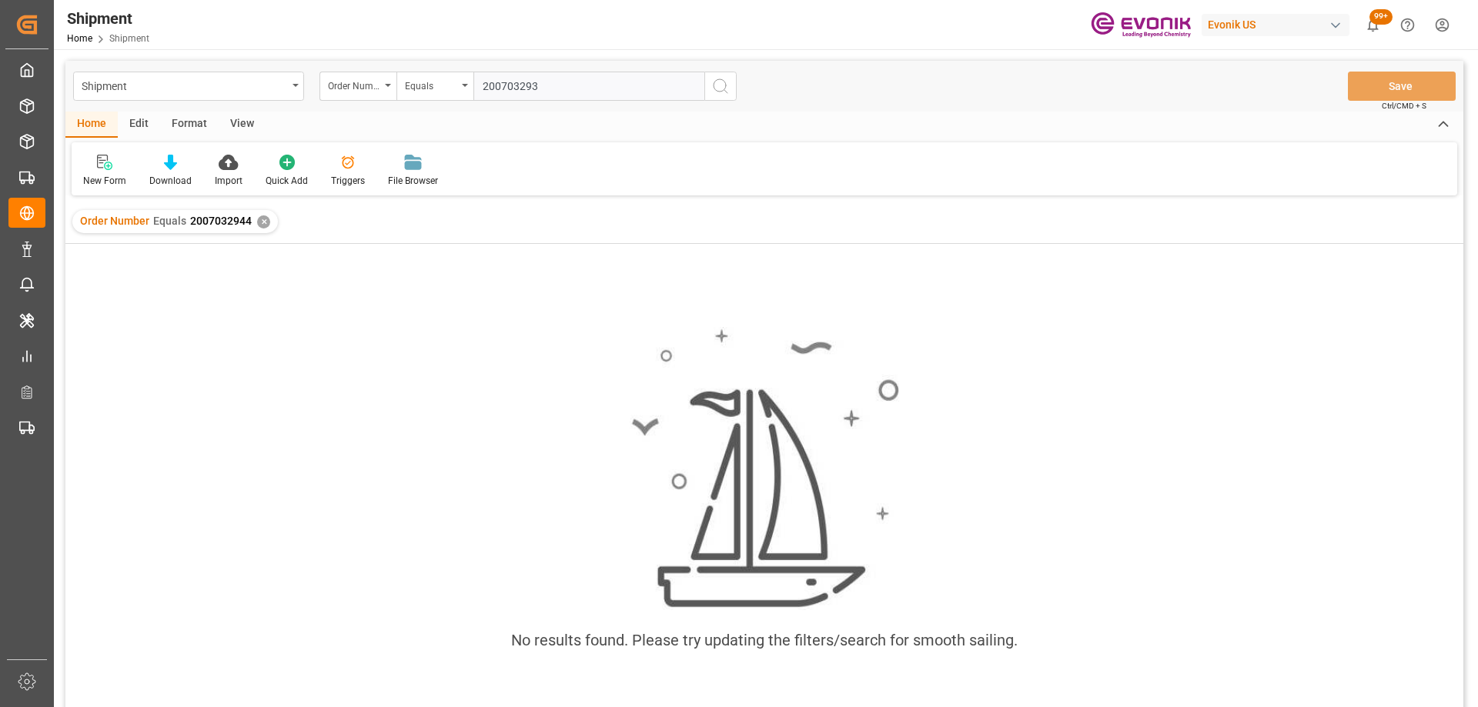
type input "2007032932"
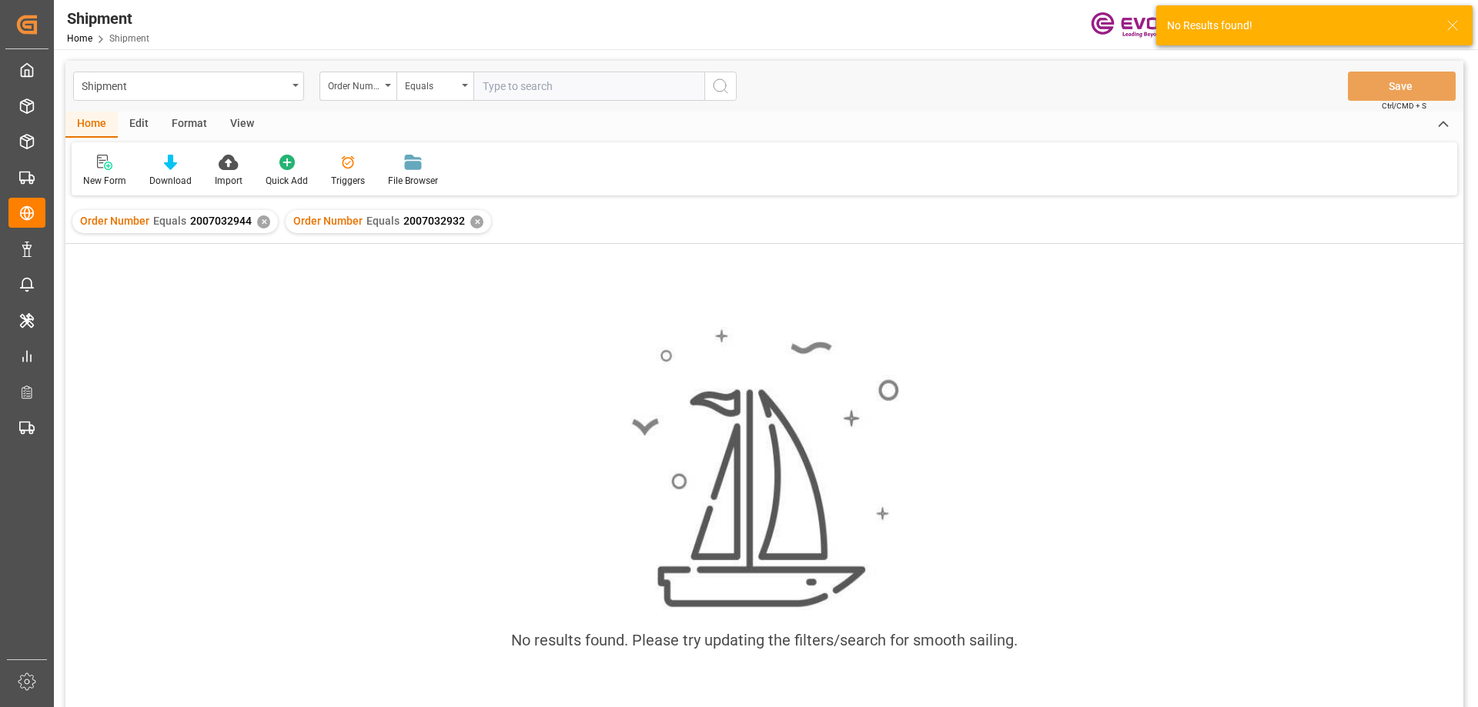
click at [265, 220] on div "✕" at bounding box center [263, 222] width 13 height 13
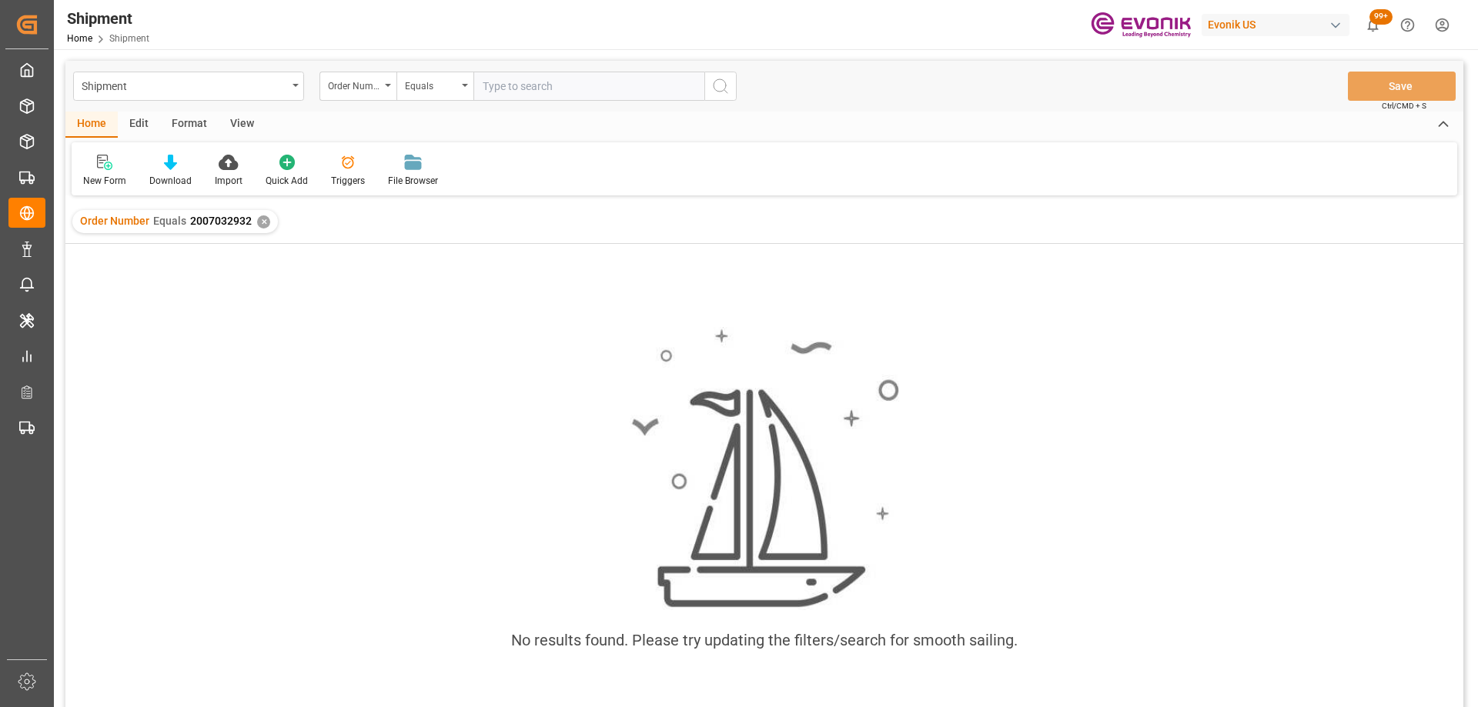
click at [494, 85] on input "text" at bounding box center [588, 86] width 231 height 29
paste input "2007219045"
type input "2007219045"
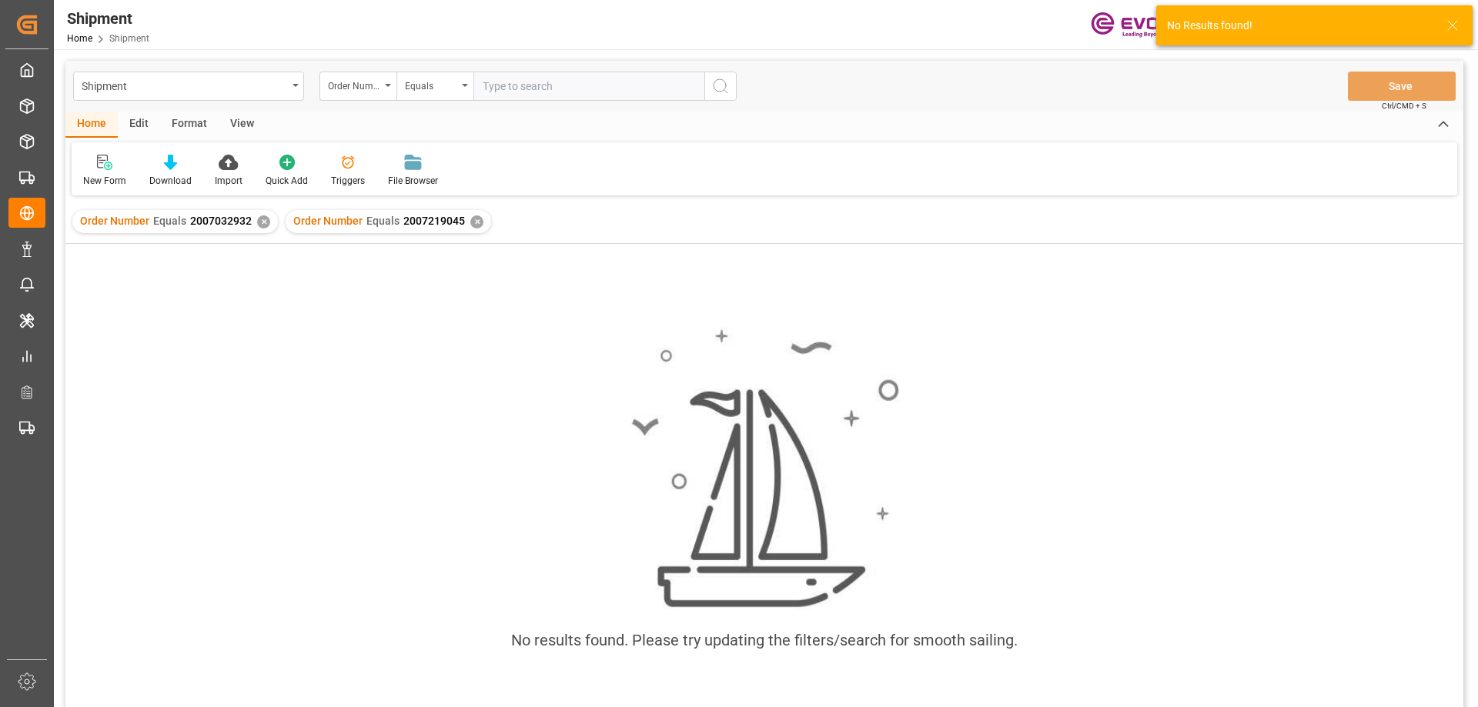
click at [262, 226] on div "✕" at bounding box center [263, 222] width 13 height 13
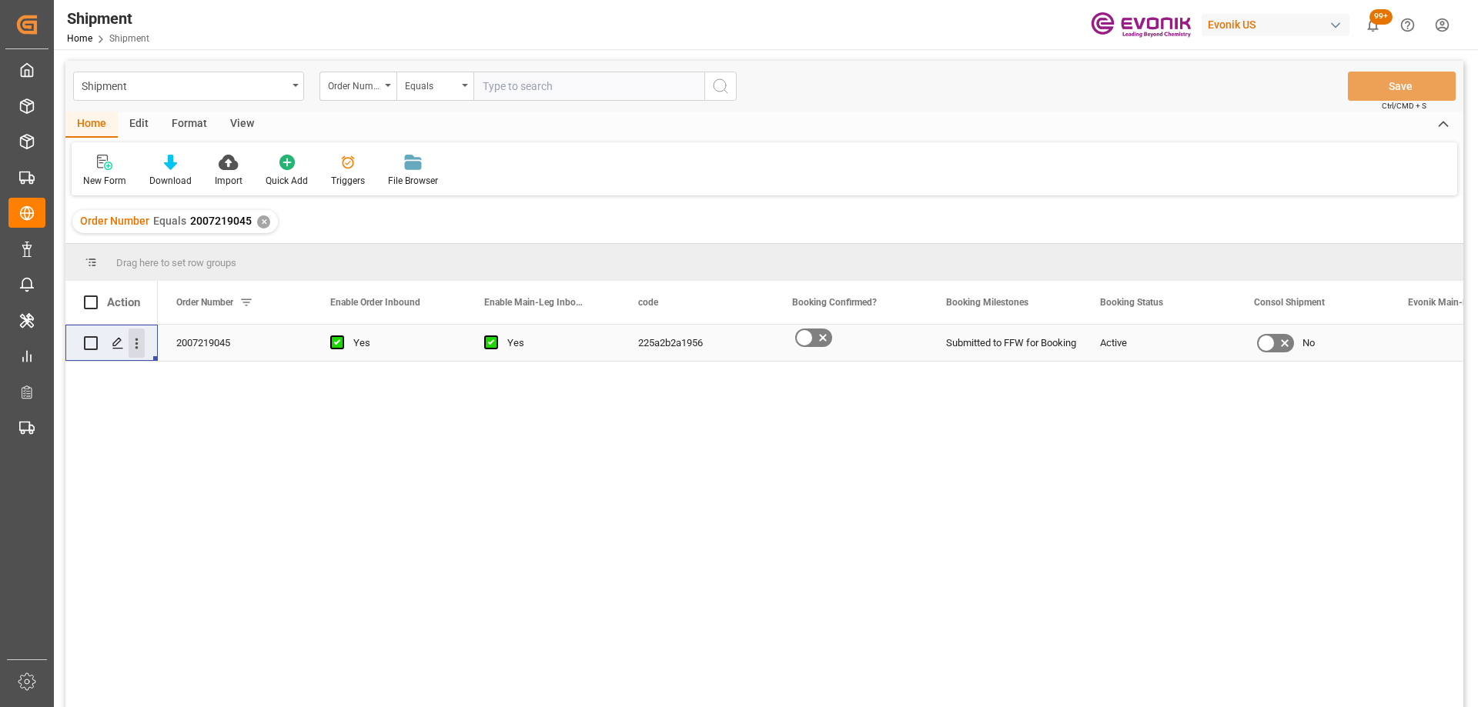
click at [135, 342] on icon "open menu" at bounding box center [137, 344] width 16 height 16
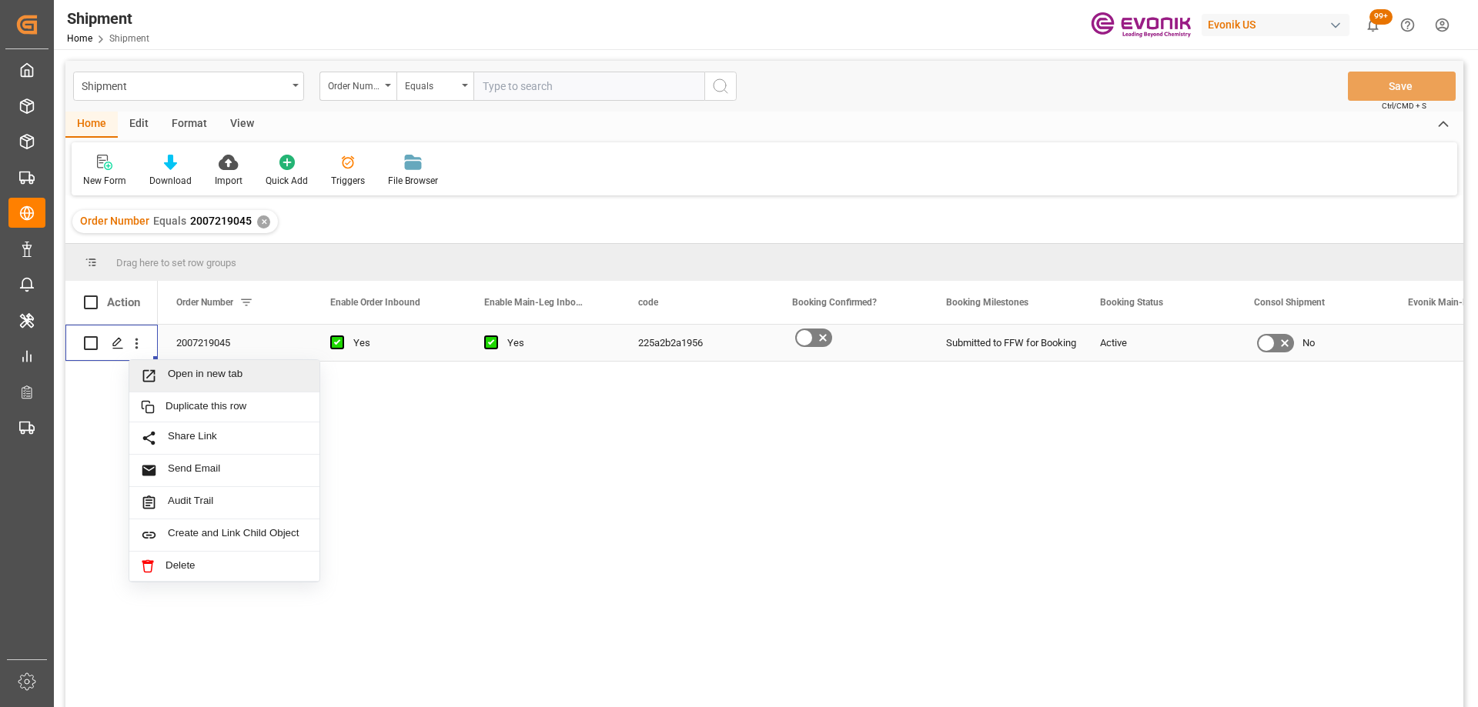
click at [169, 374] on span "Open in new tab" at bounding box center [238, 376] width 140 height 16
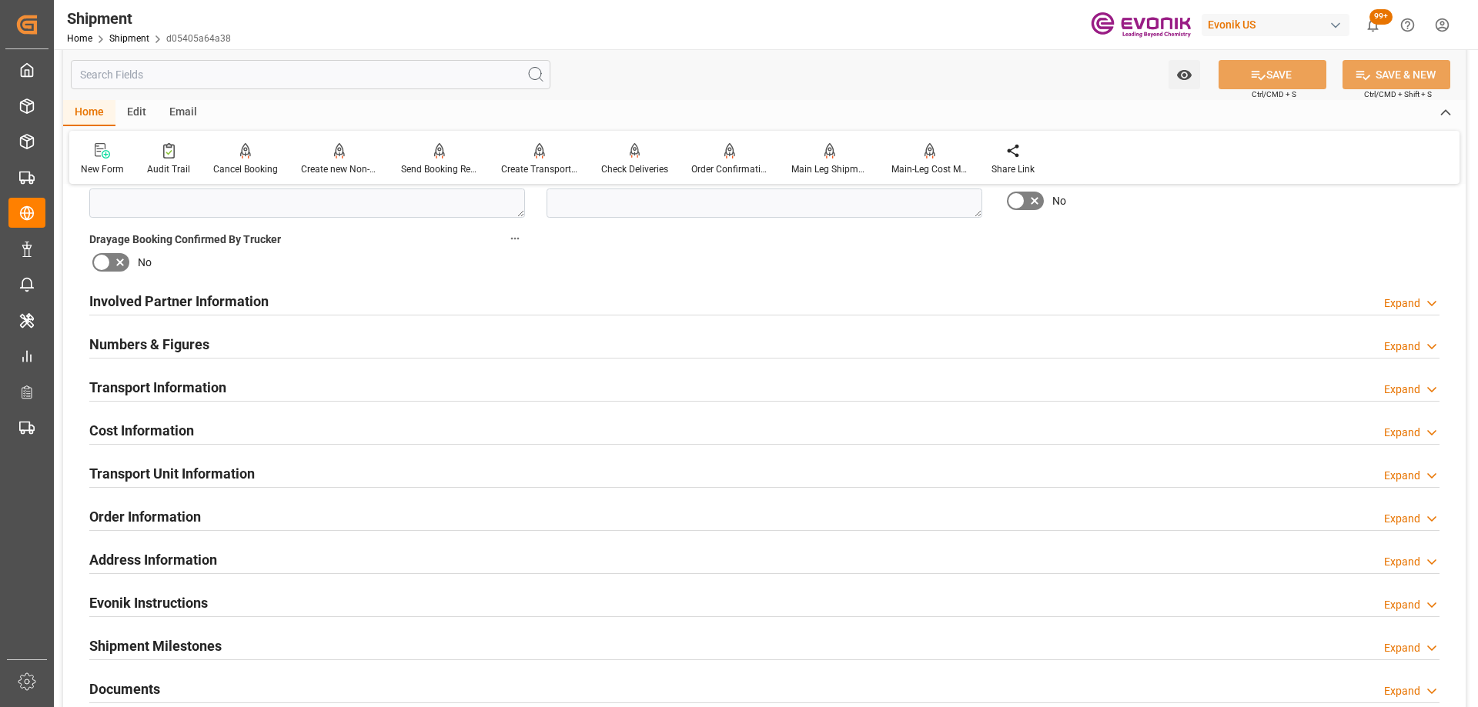
scroll to position [1155, 0]
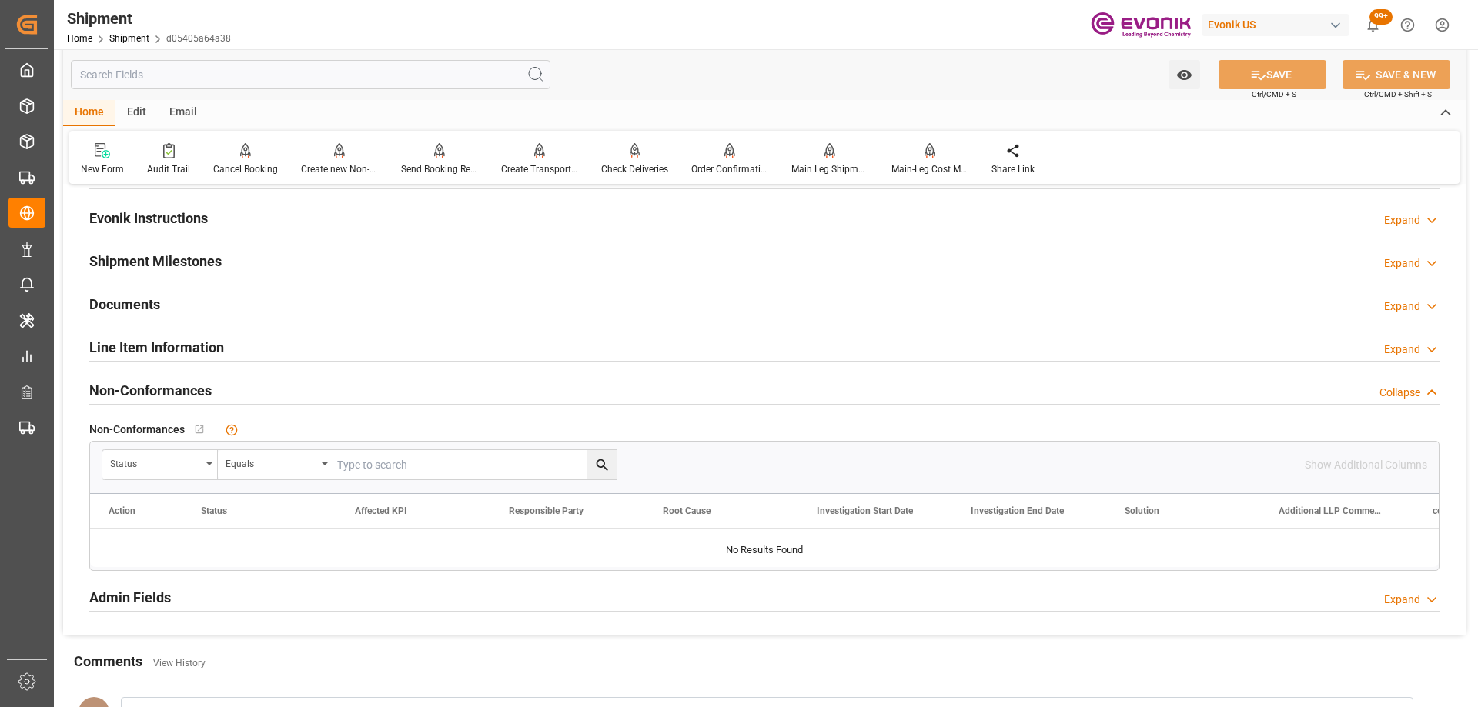
click at [235, 343] on div "Line Item Information Expand" at bounding box center [764, 346] width 1350 height 29
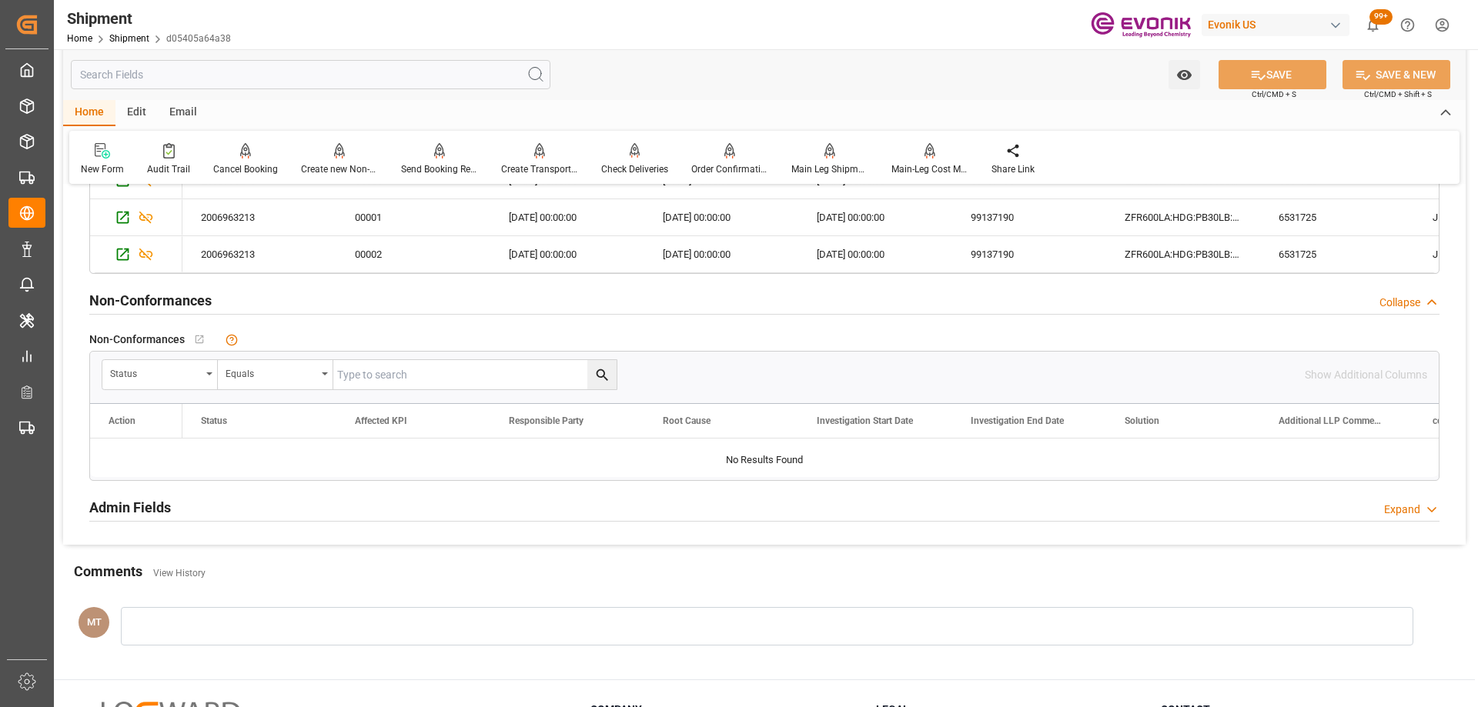
scroll to position [1232, 0]
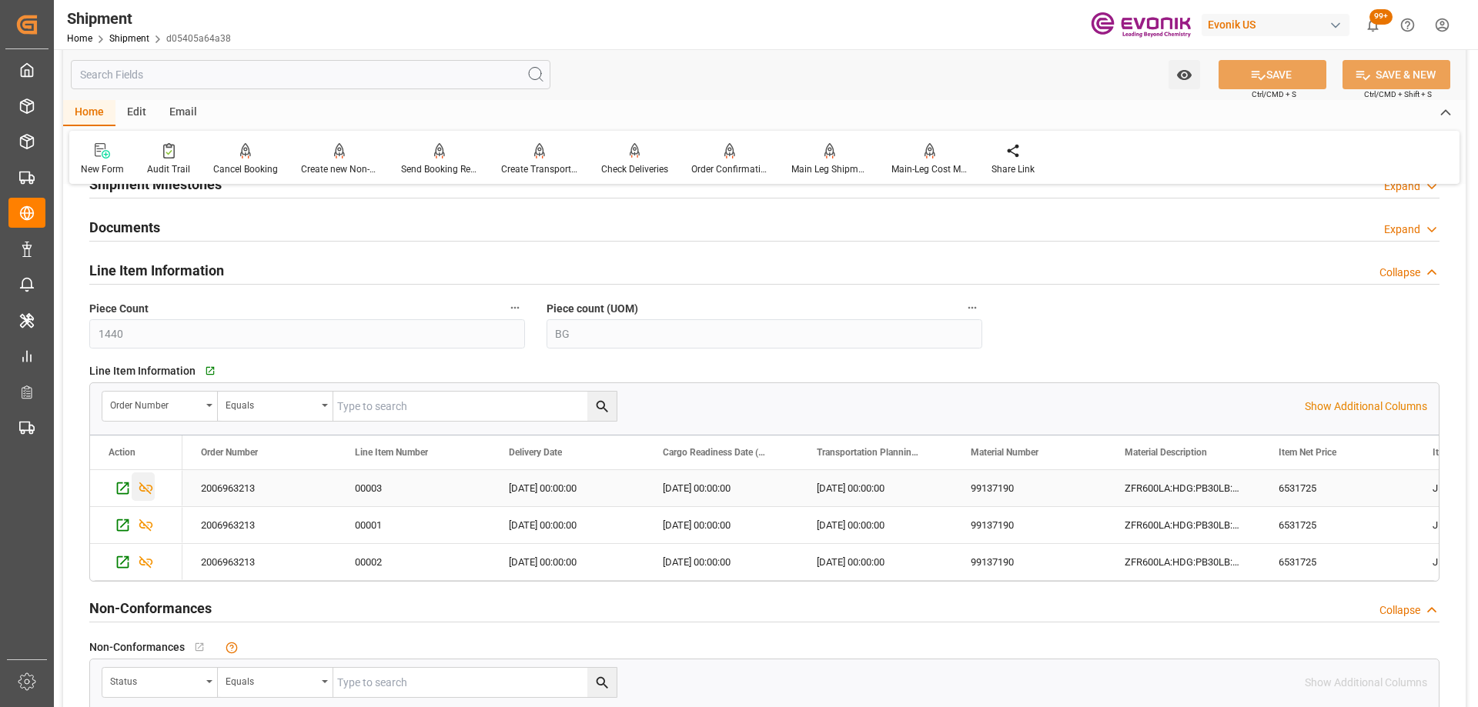
click at [148, 480] on icon "Press SPACE to select this row." at bounding box center [146, 488] width 16 height 16
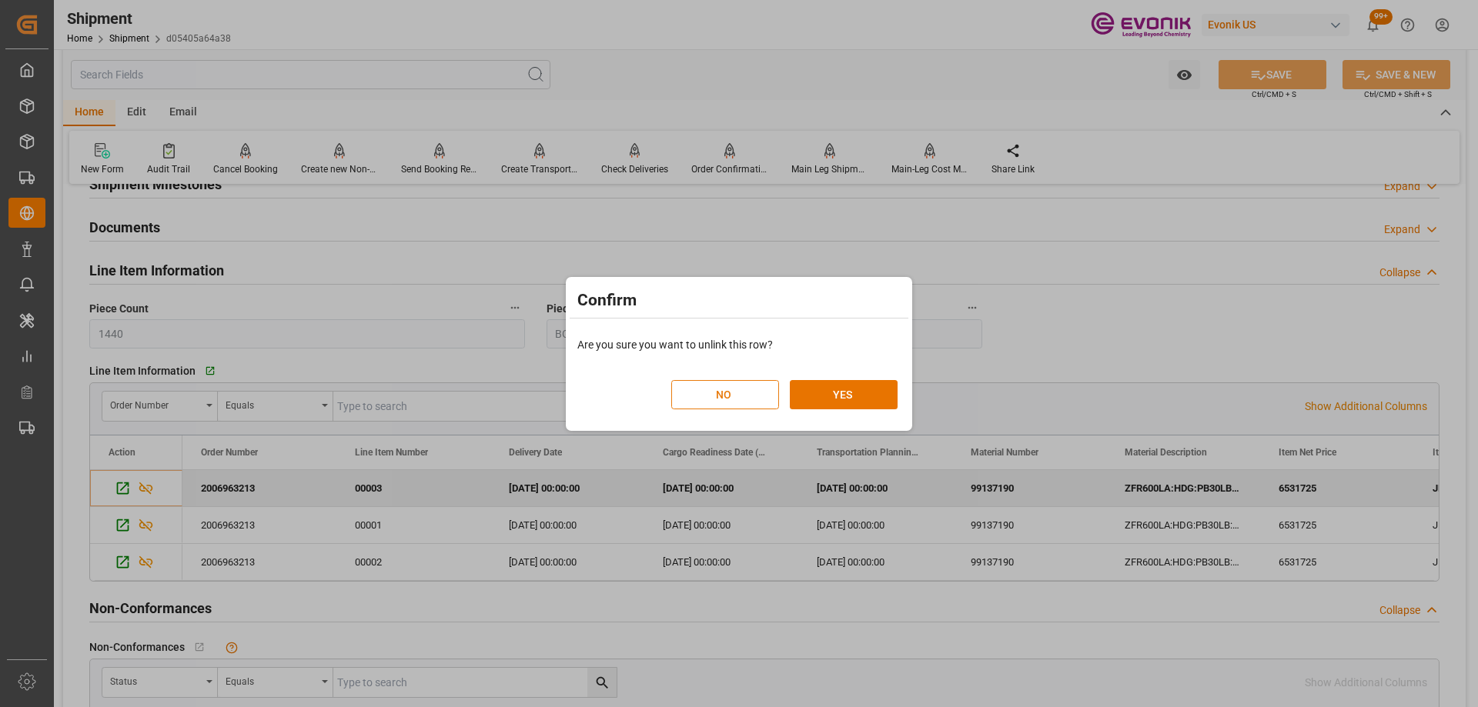
click at [705, 393] on button "NO" at bounding box center [725, 394] width 108 height 29
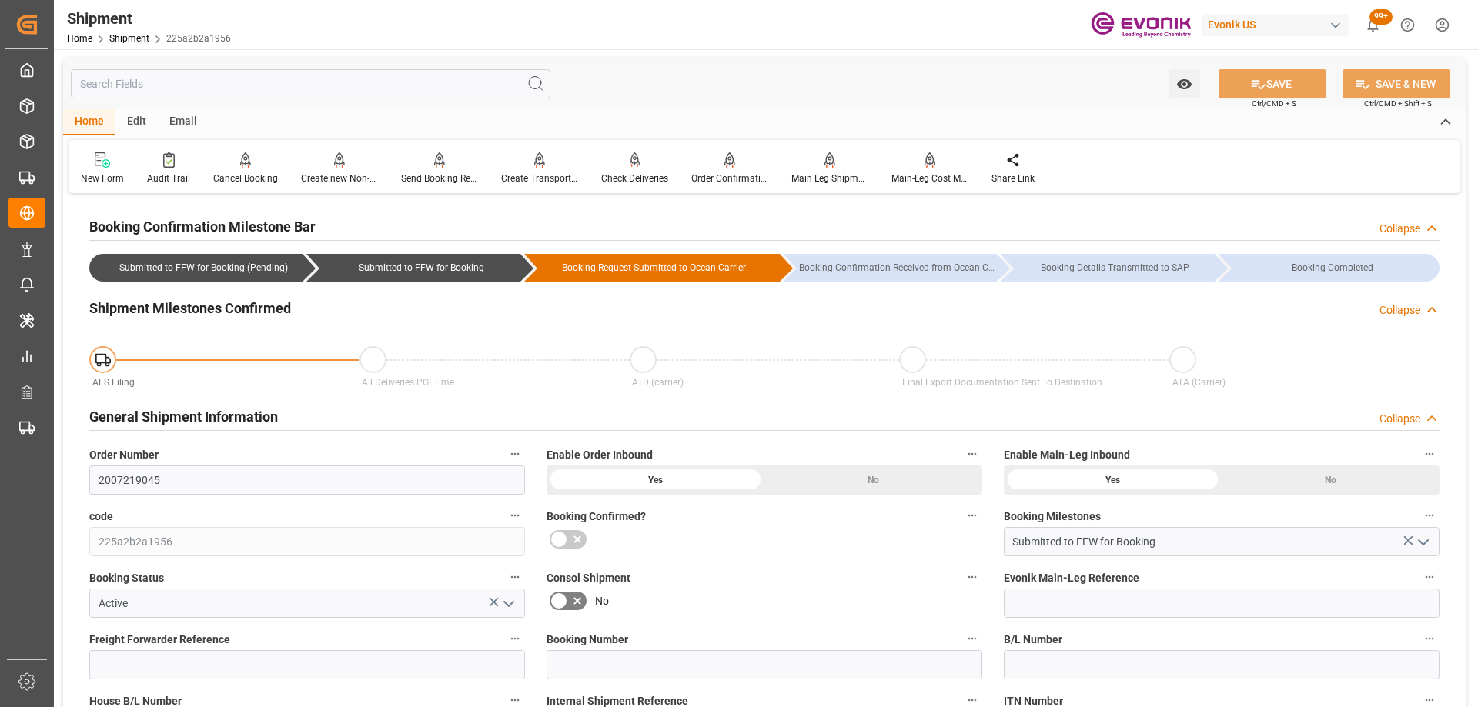
scroll to position [462, 0]
